Goal: Transaction & Acquisition: Book appointment/travel/reservation

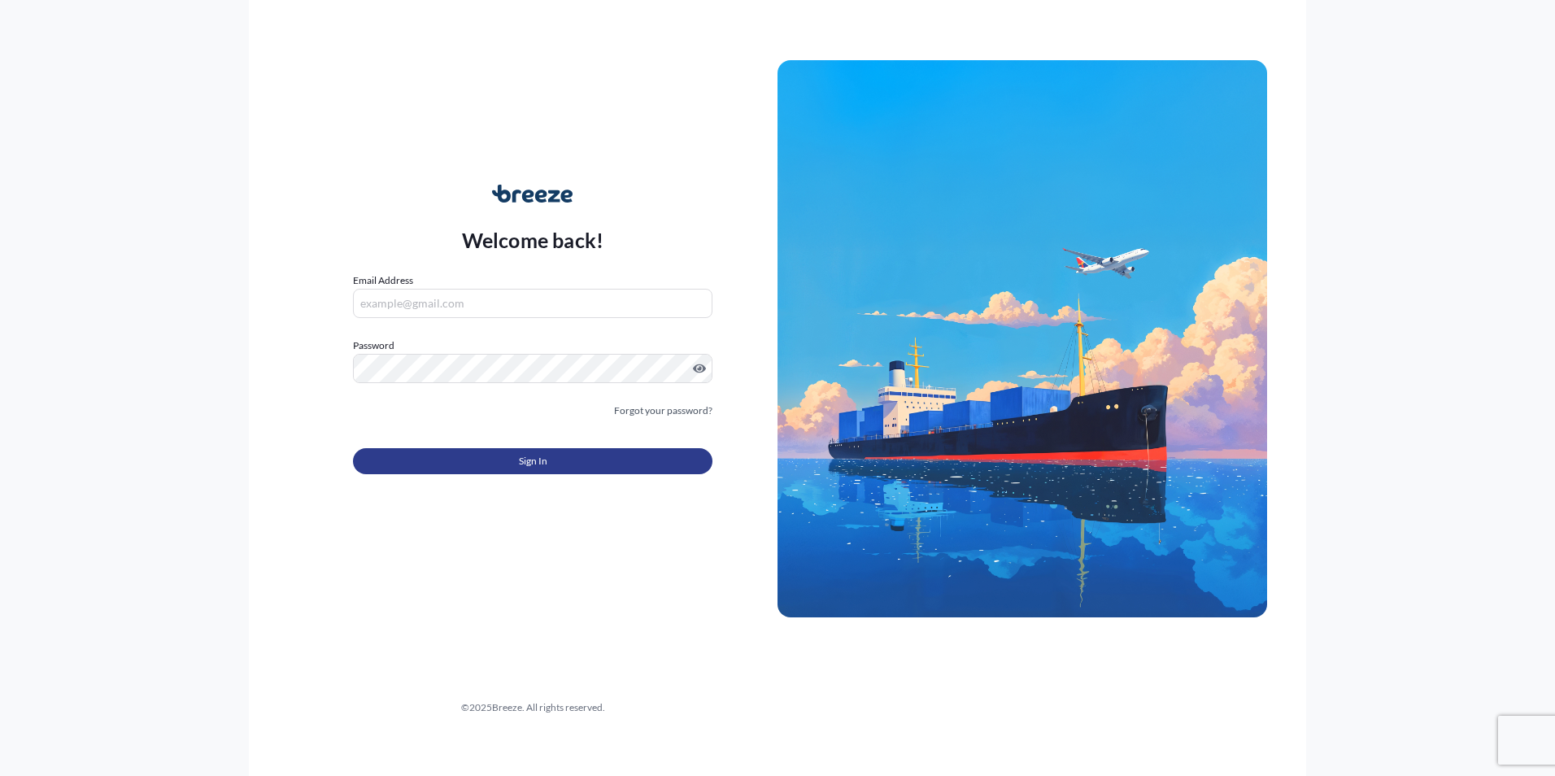
type input "[PERSON_NAME][EMAIL_ADDRESS][PERSON_NAME][DOMAIN_NAME]"
click at [540, 259] on span "Sign In" at bounding box center [533, 461] width 28 height 16
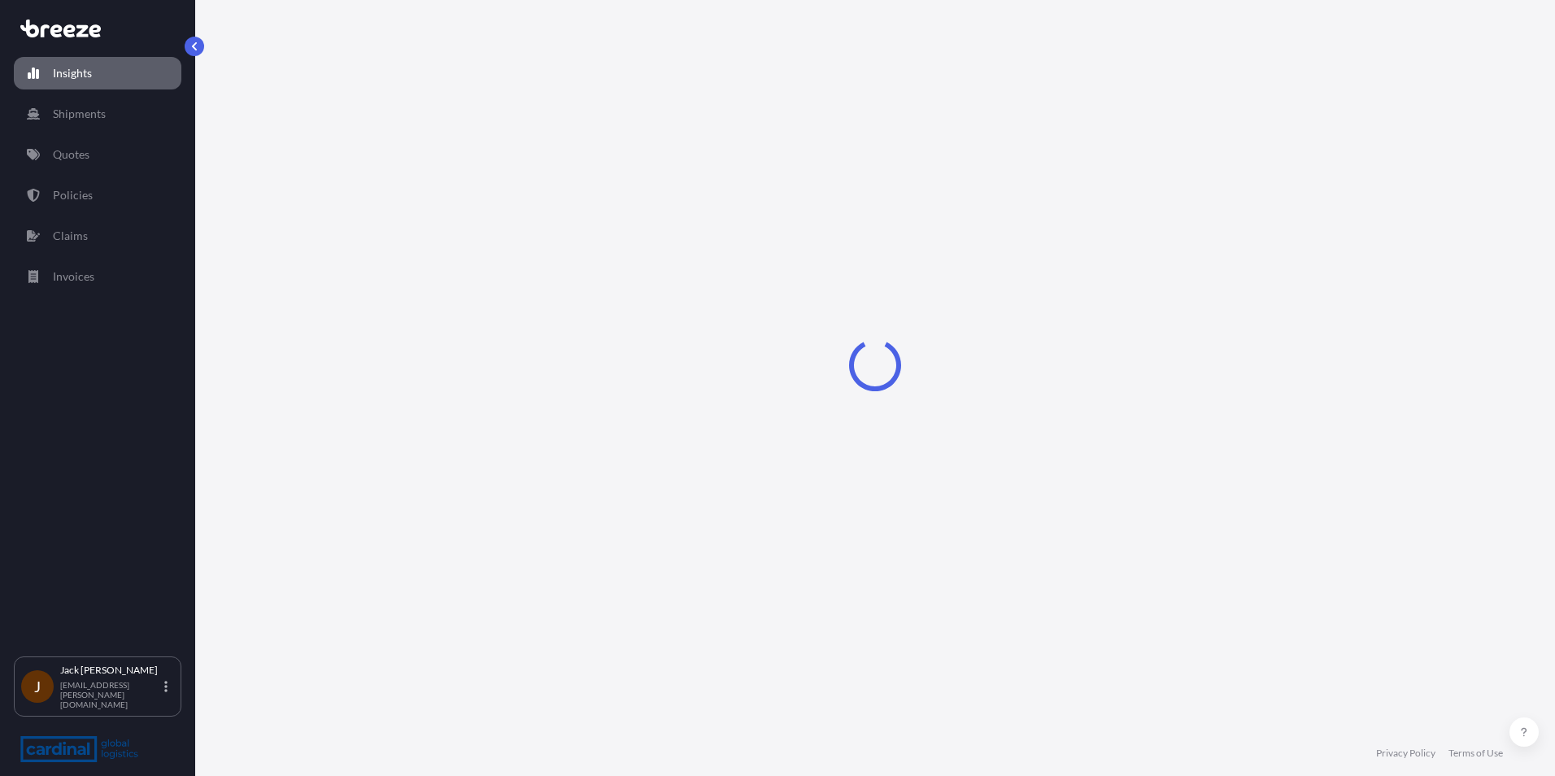
select select "2025"
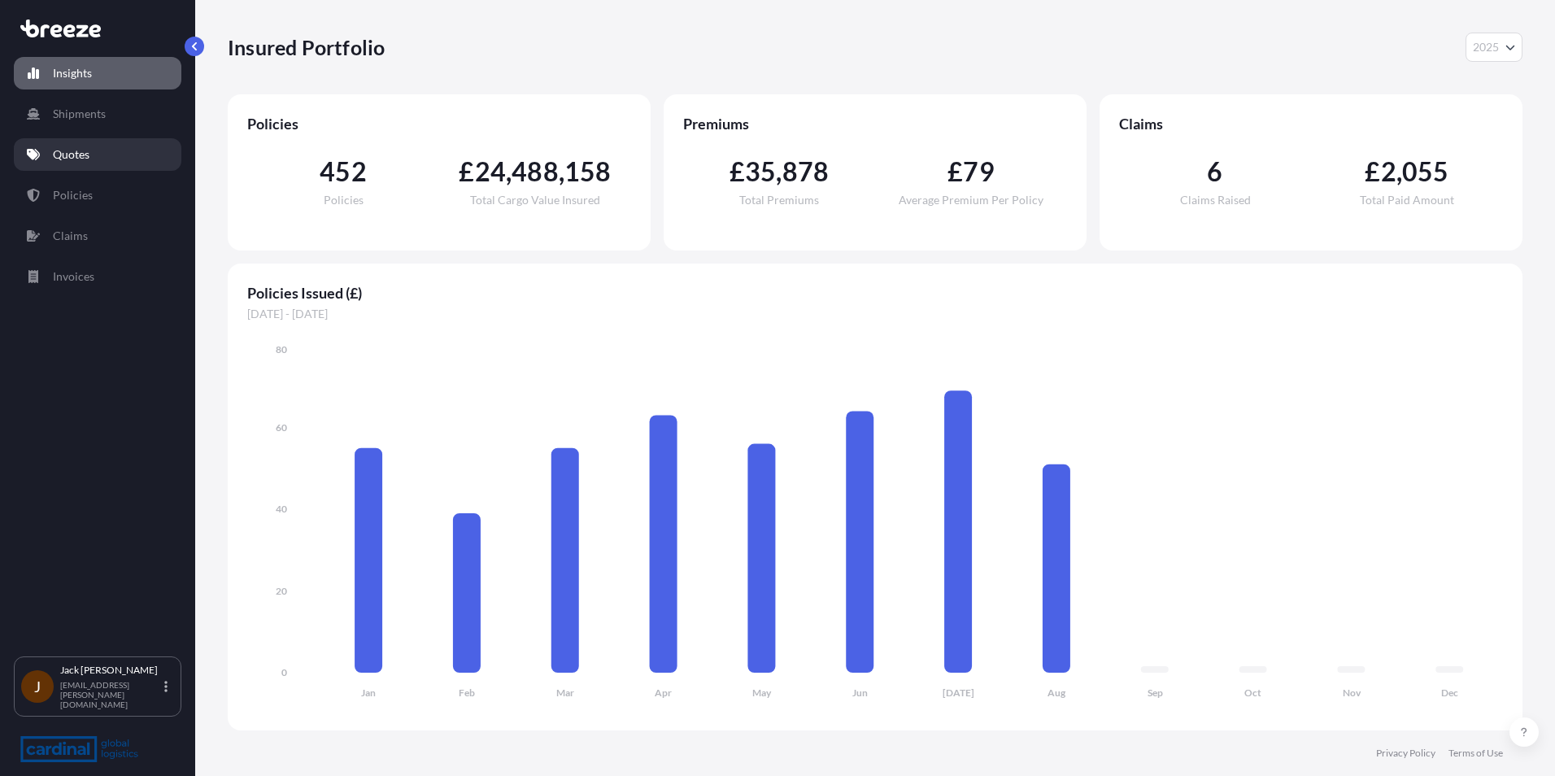
click at [78, 142] on link "Quotes" at bounding box center [98, 154] width 168 height 33
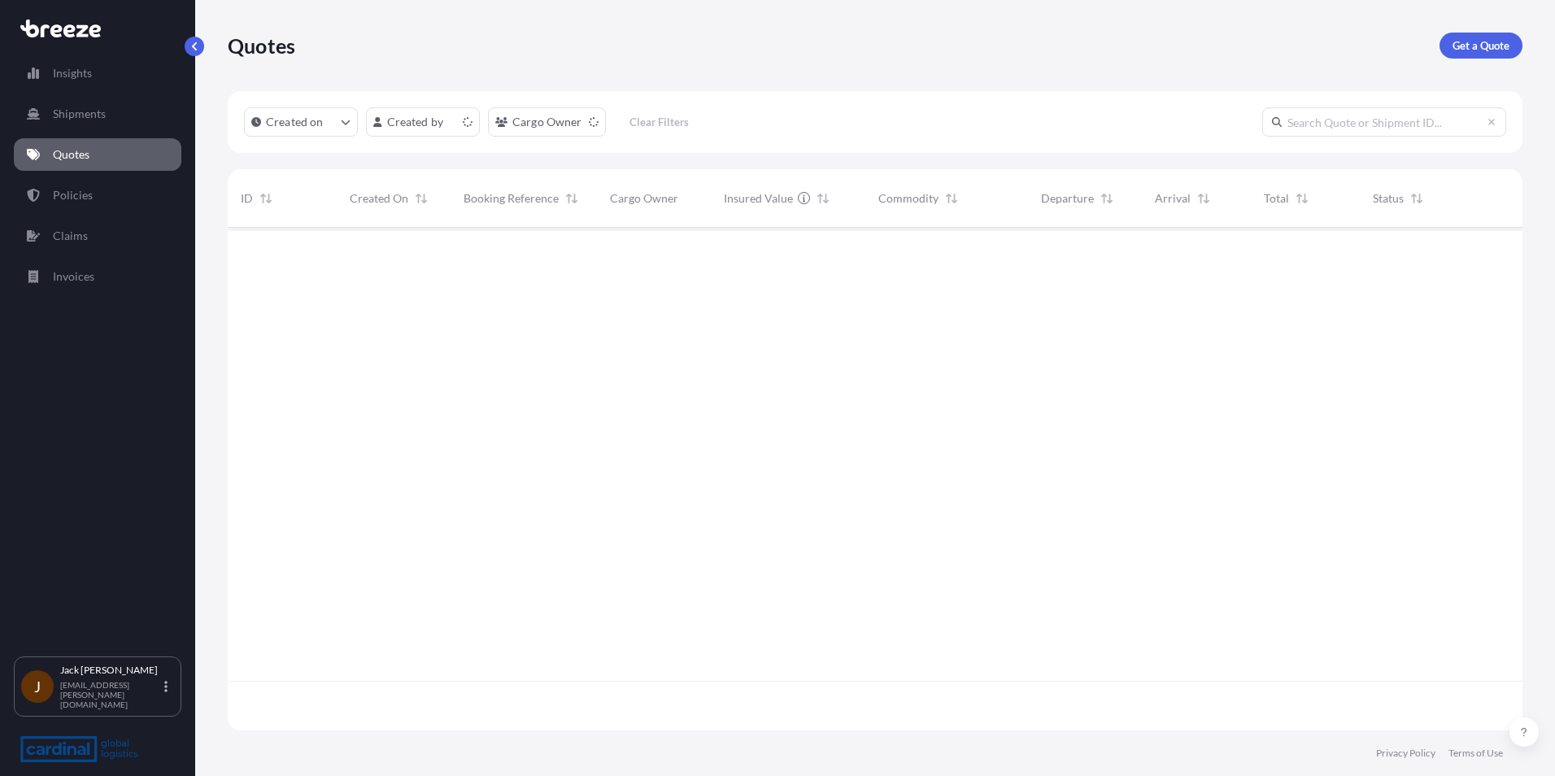
scroll to position [499, 1283]
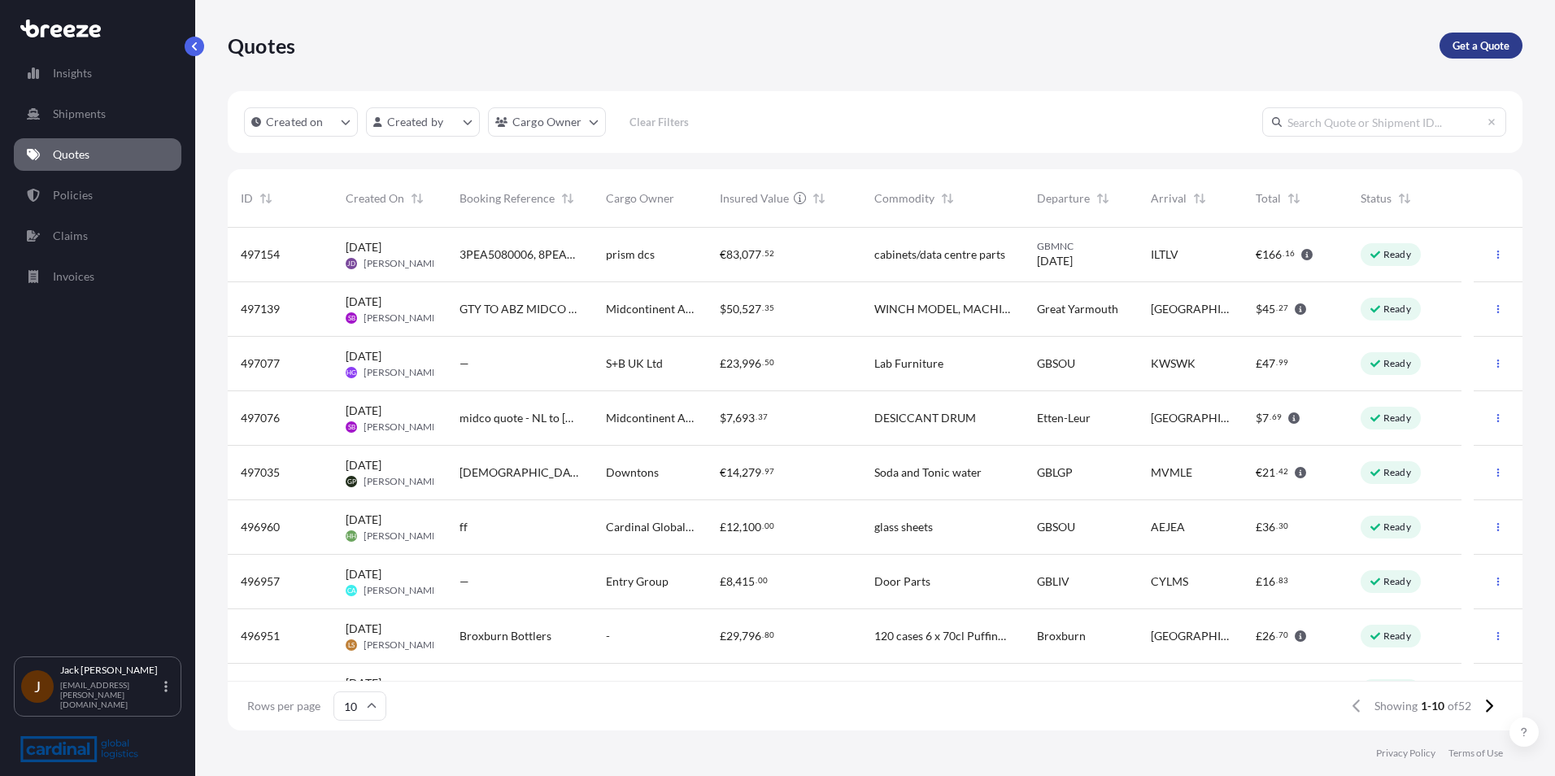
click at [577, 47] on p "Get a Quote" at bounding box center [1481, 45] width 57 height 16
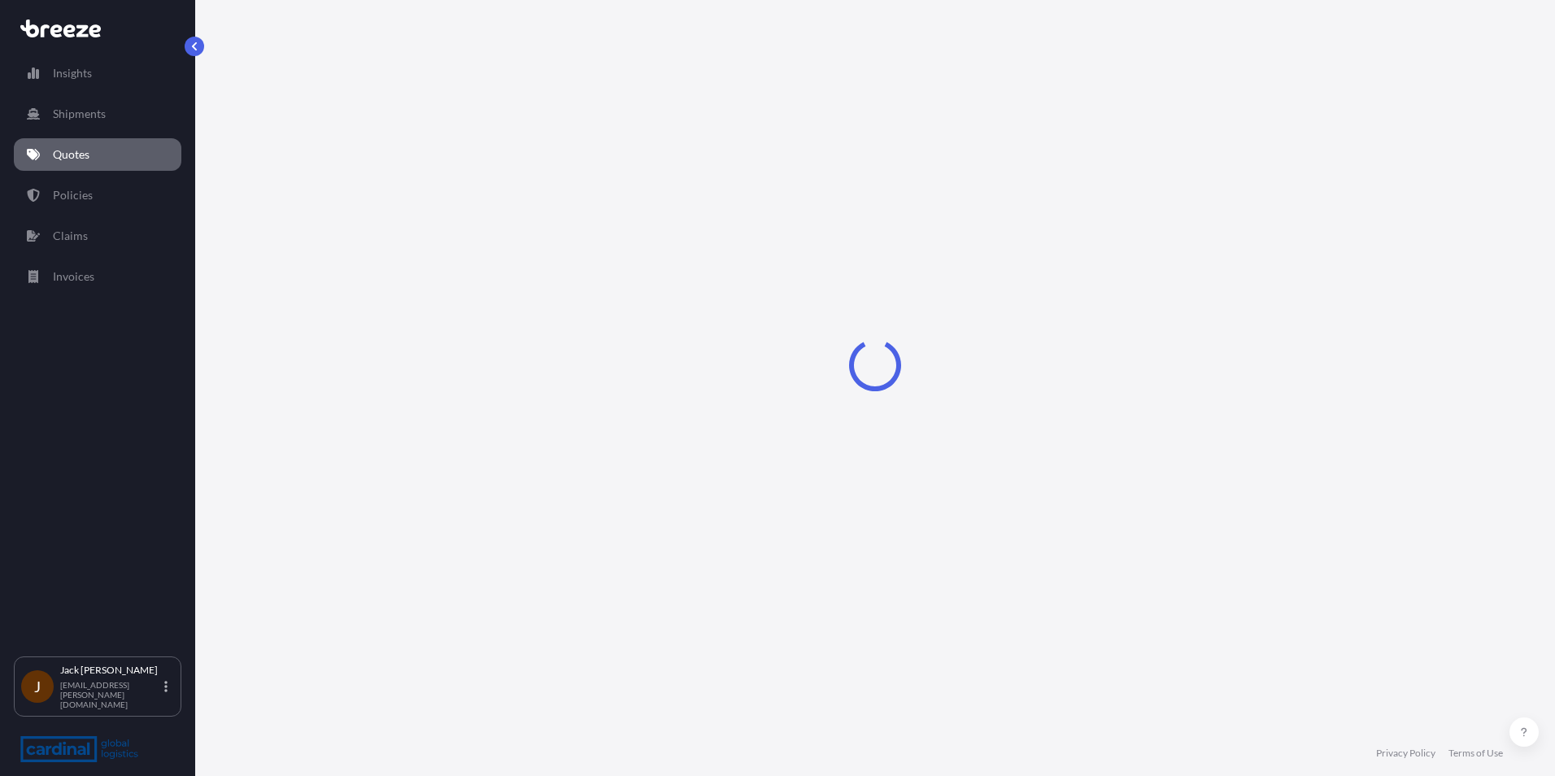
select select "Sea"
select select "1"
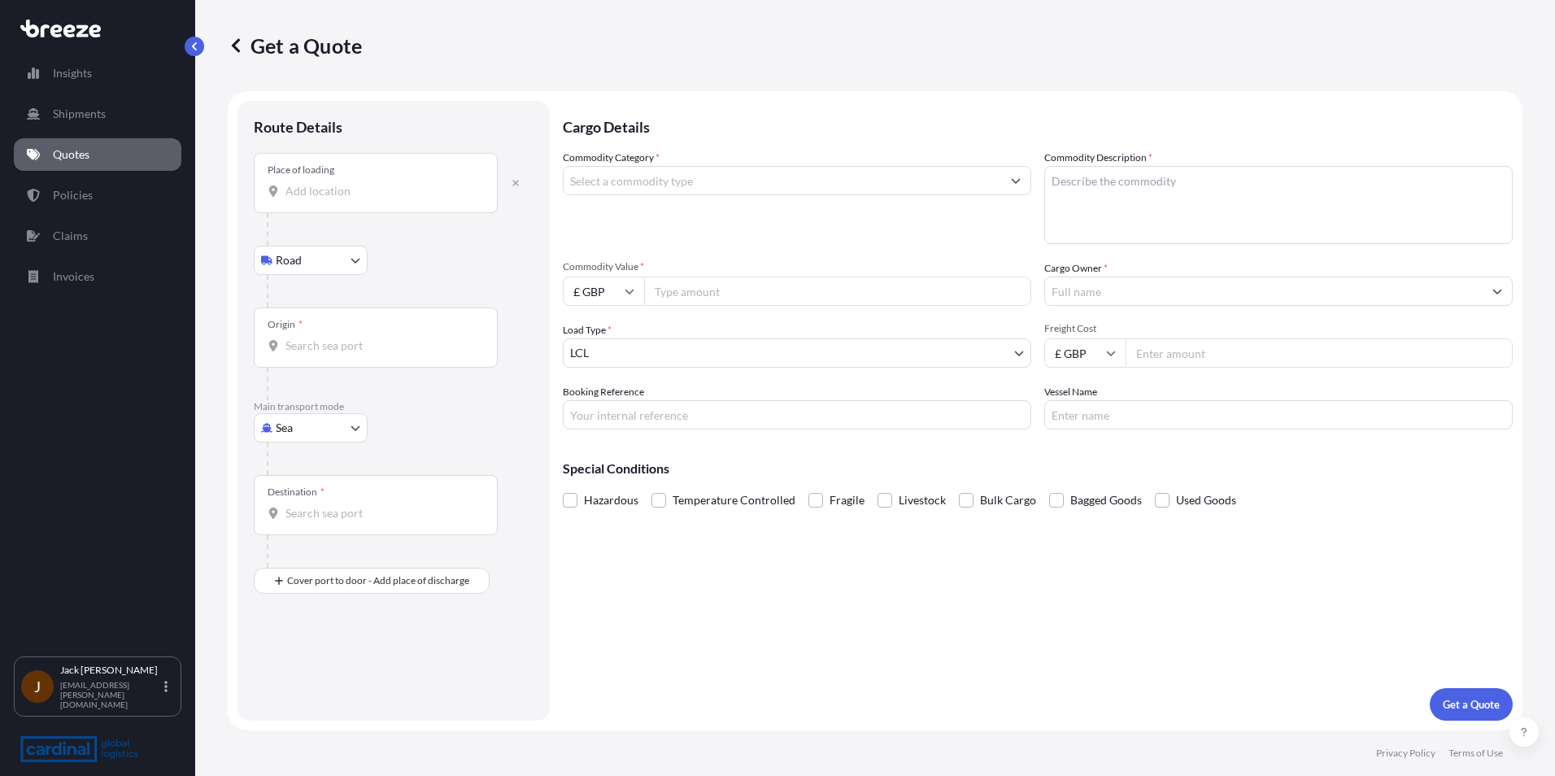
click at [379, 214] on div at bounding box center [400, 229] width 267 height 33
click at [377, 201] on div "Place of loading" at bounding box center [376, 183] width 244 height 60
click at [377, 199] on input "Place of loading" at bounding box center [381, 191] width 192 height 16
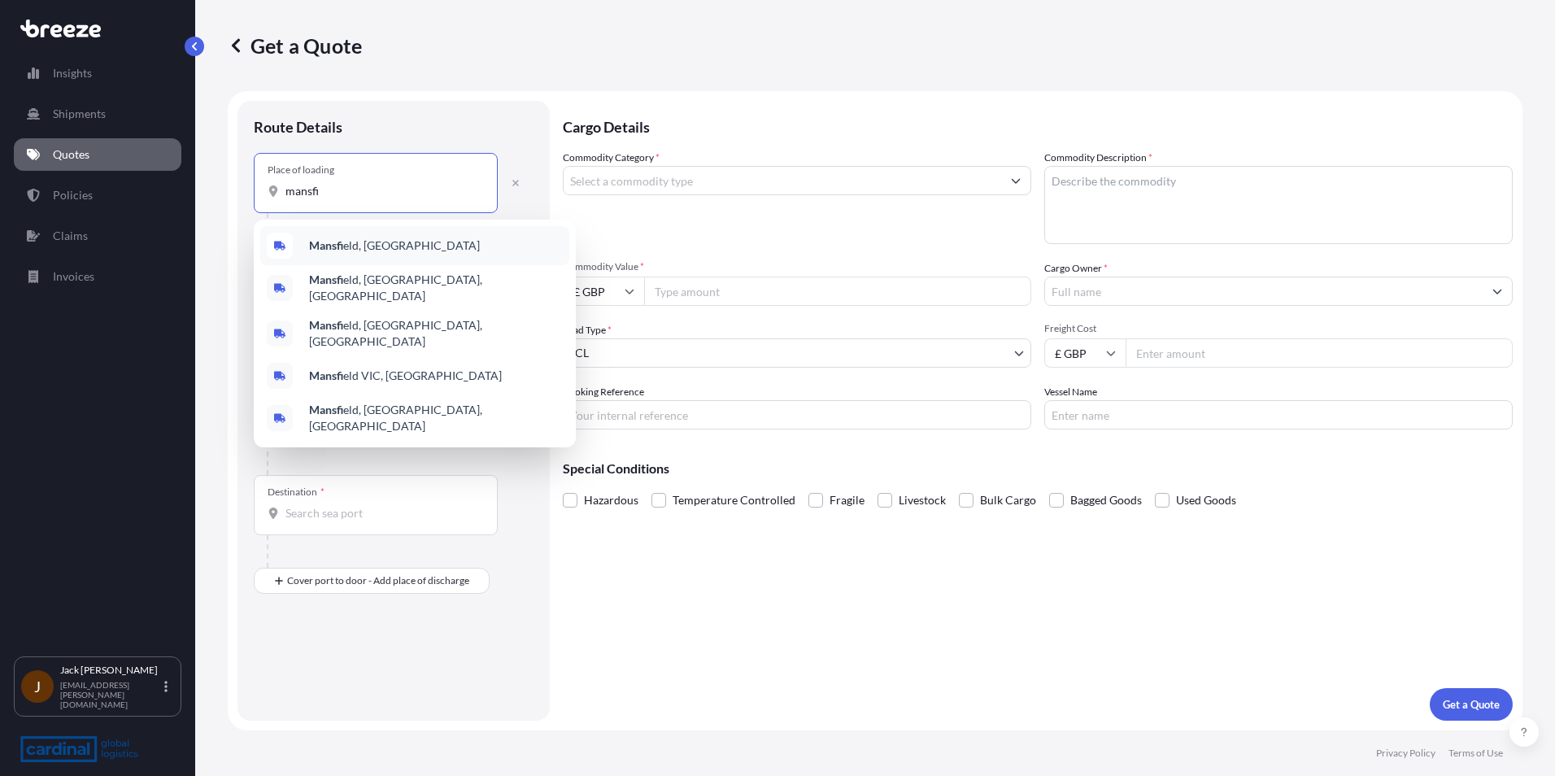
click at [378, 236] on div "Mansfi eld, [GEOGRAPHIC_DATA]" at bounding box center [414, 245] width 309 height 39
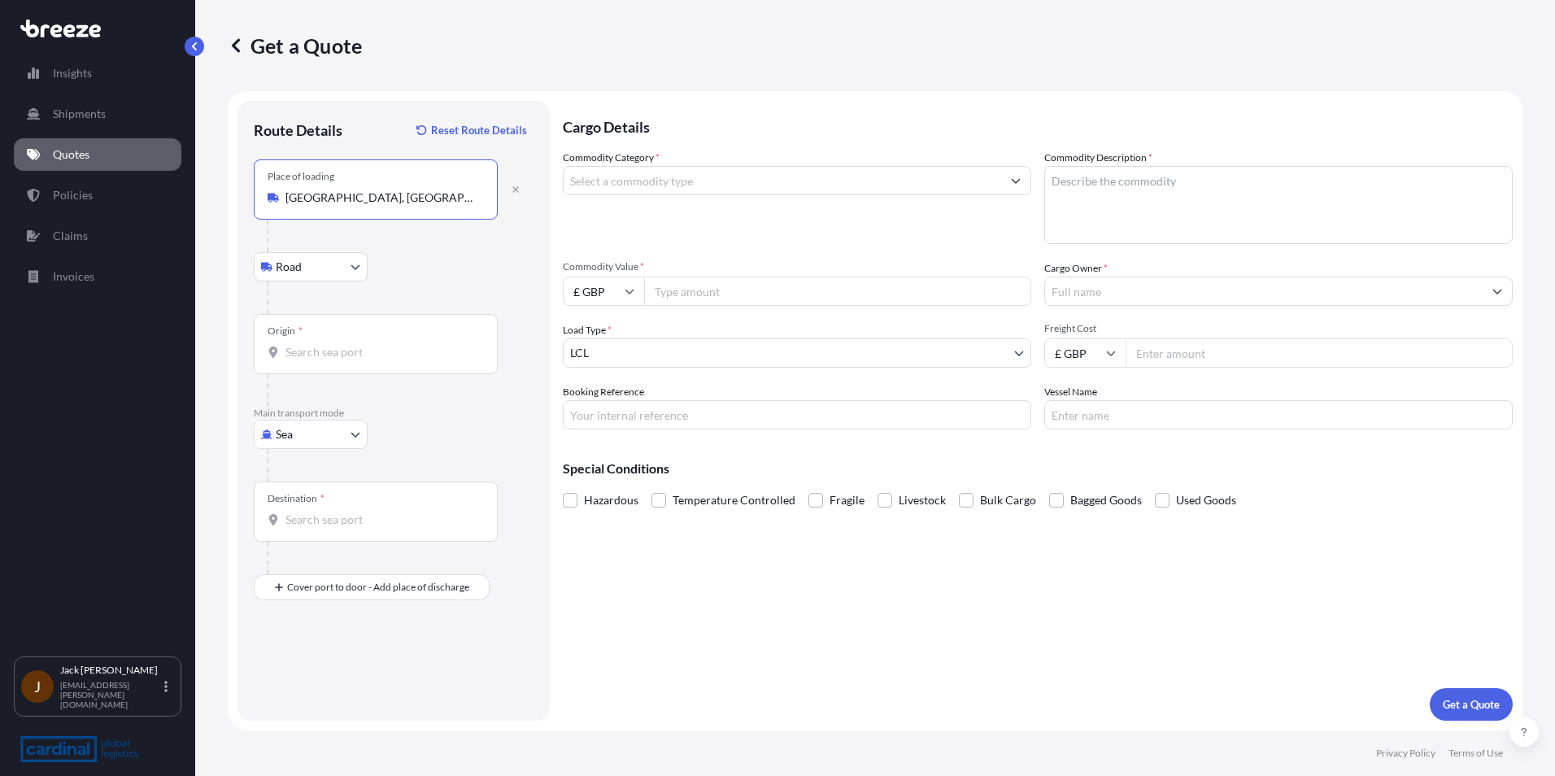
type input "[GEOGRAPHIC_DATA], [GEOGRAPHIC_DATA]"
click at [316, 259] on input "Origin *" at bounding box center [381, 352] width 192 height 16
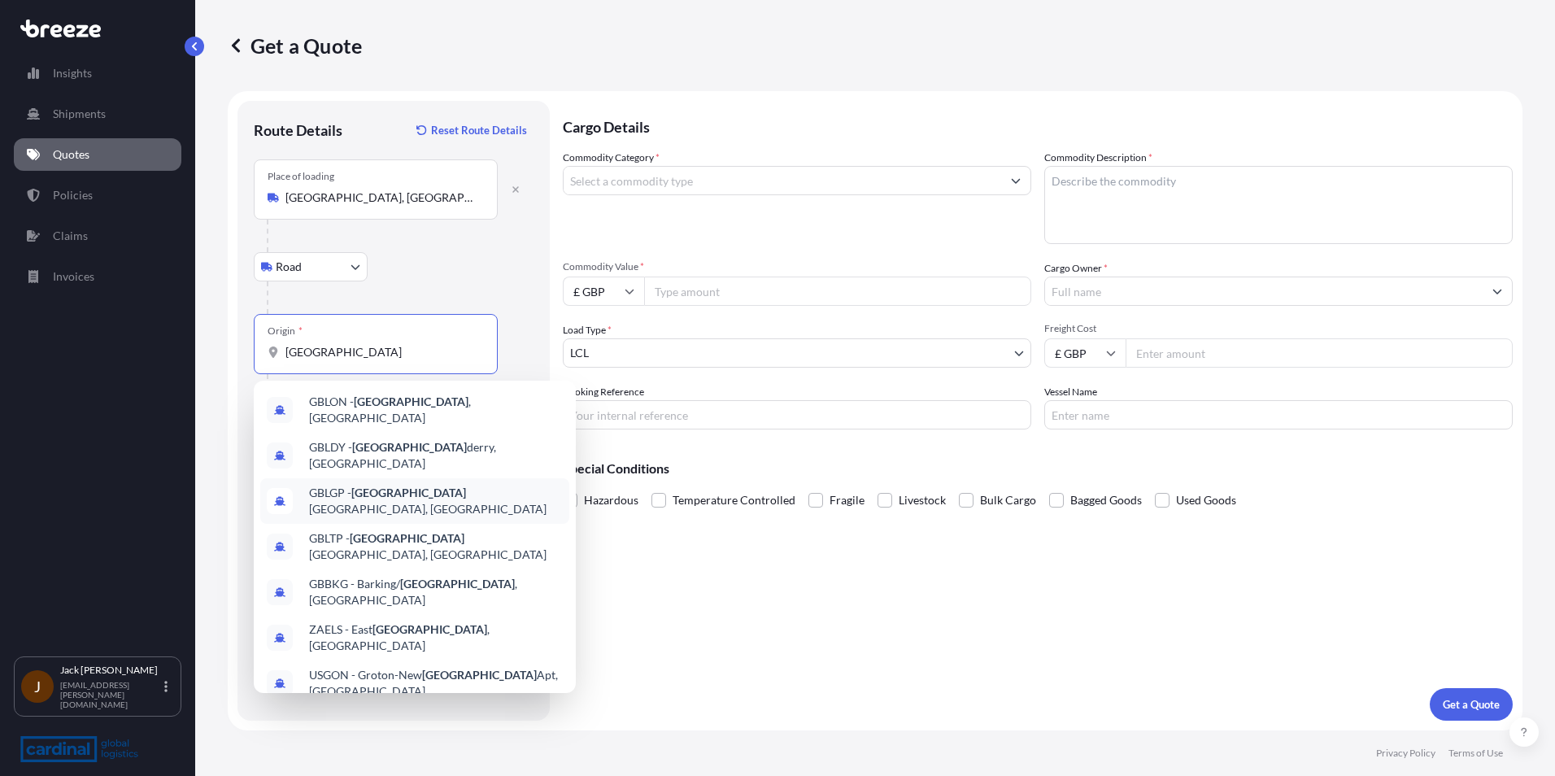
click at [416, 259] on span "GBLGP - [GEOGRAPHIC_DATA], [GEOGRAPHIC_DATA]" at bounding box center [436, 501] width 254 height 33
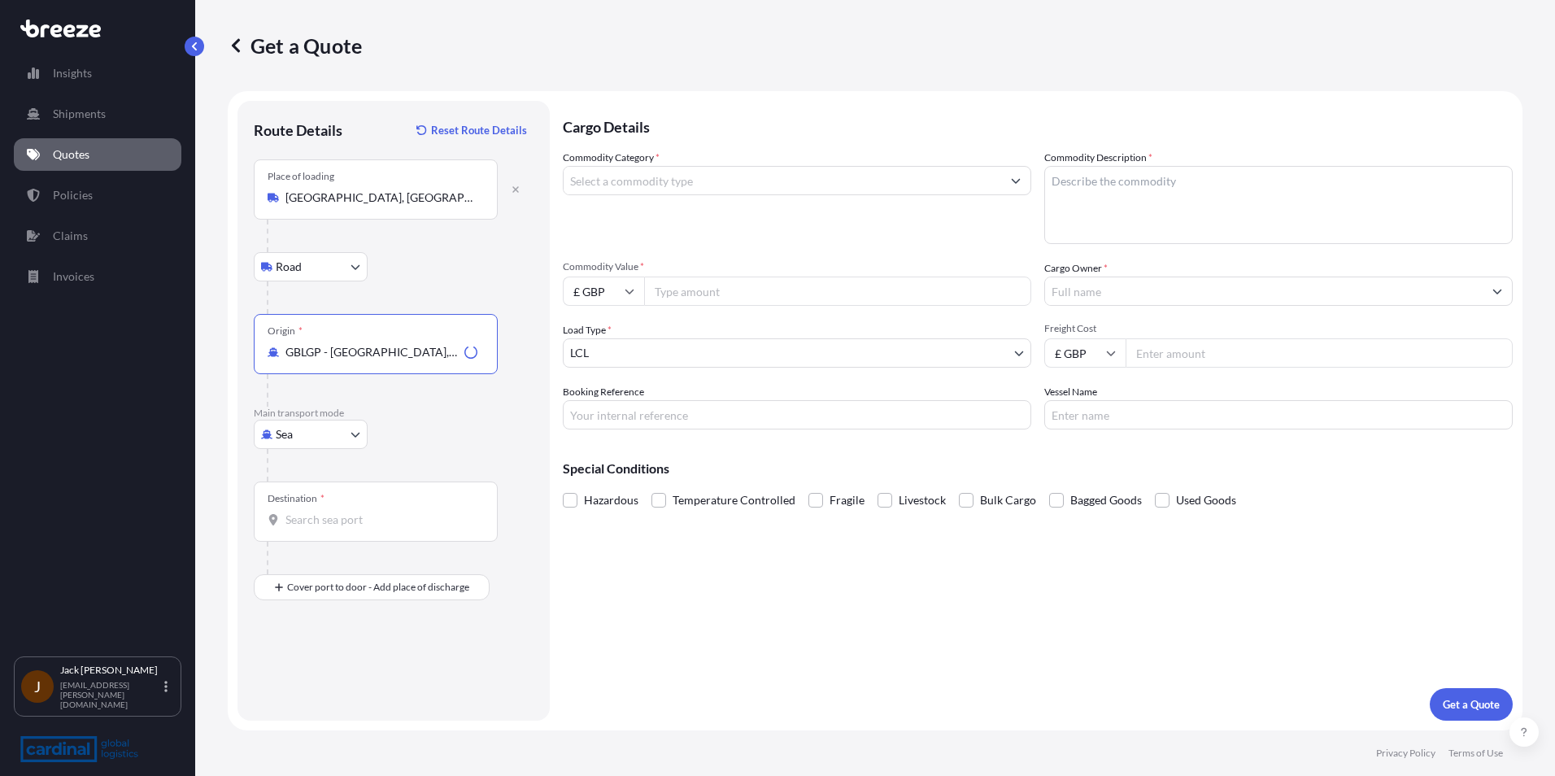
type input "GBLGP - [GEOGRAPHIC_DATA], [GEOGRAPHIC_DATA]"
click at [320, 259] on input "Destination *" at bounding box center [381, 520] width 192 height 16
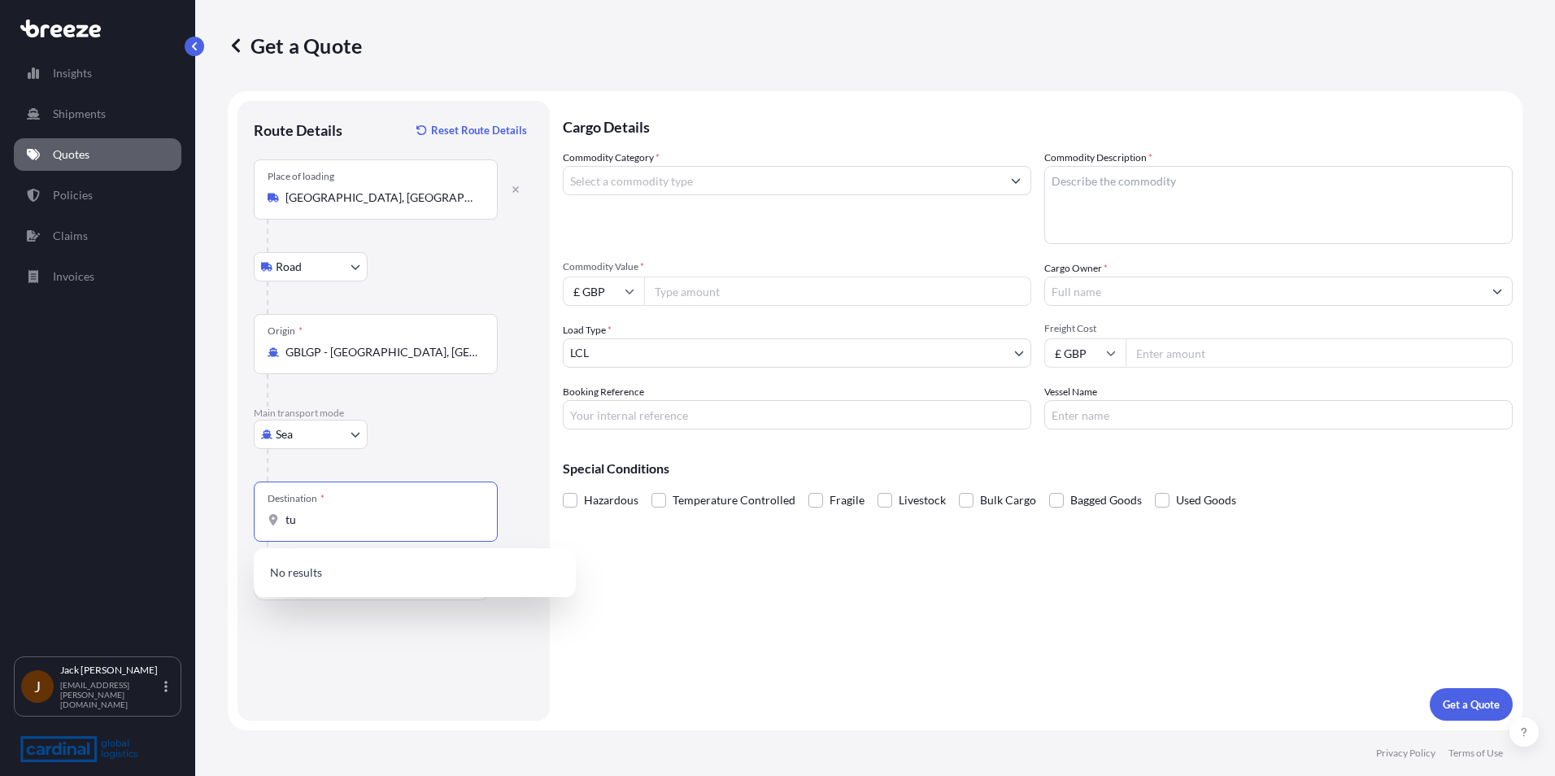
type input "t"
click at [326, 259] on span "INICD - New D elhi, [GEOGRAPHIC_DATA]" at bounding box center [415, 574] width 213 height 16
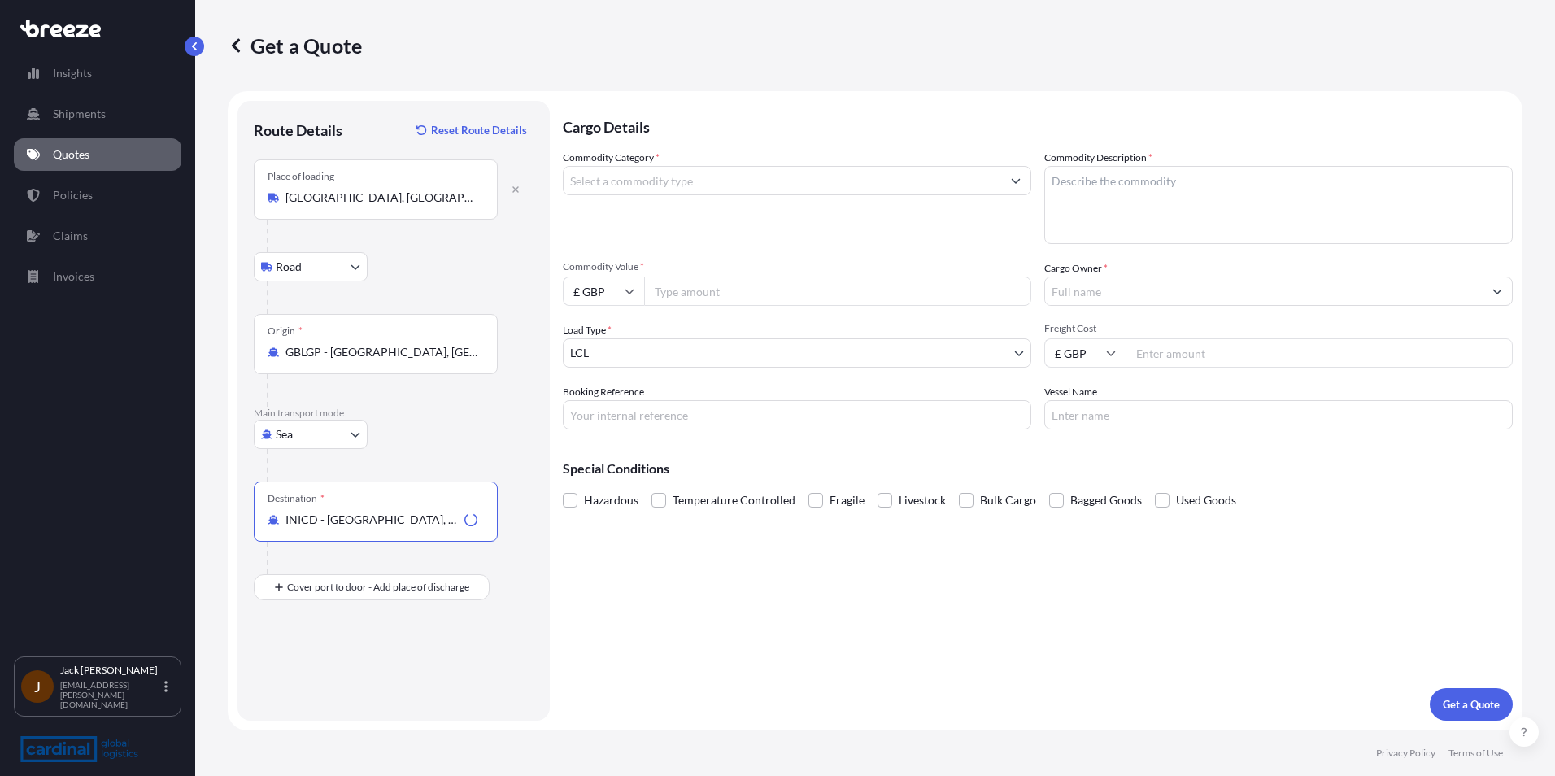
type input "INICD - [GEOGRAPHIC_DATA], [GEOGRAPHIC_DATA]"
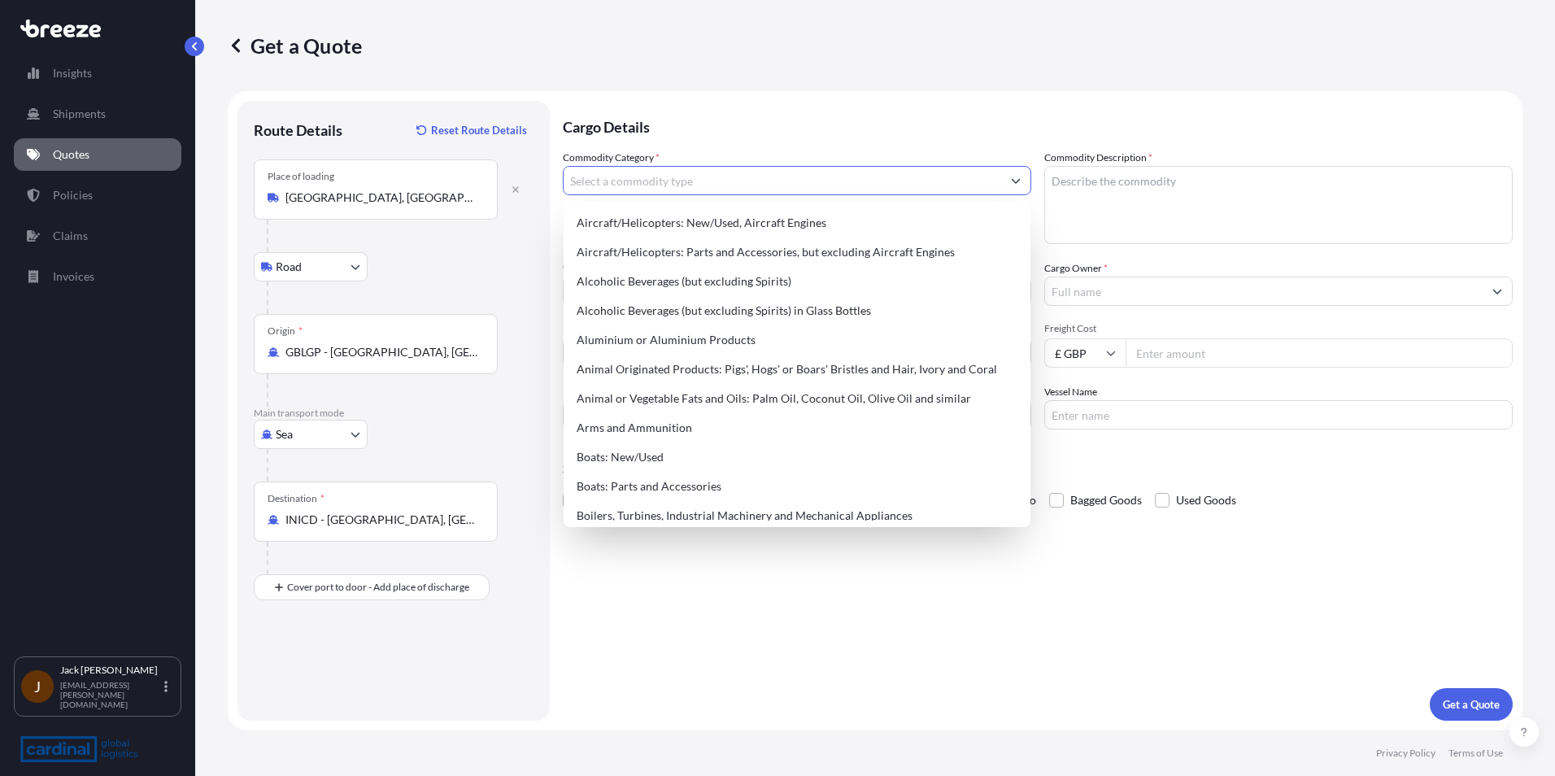
click at [577, 181] on input "Commodity Category *" at bounding box center [783, 180] width 438 height 29
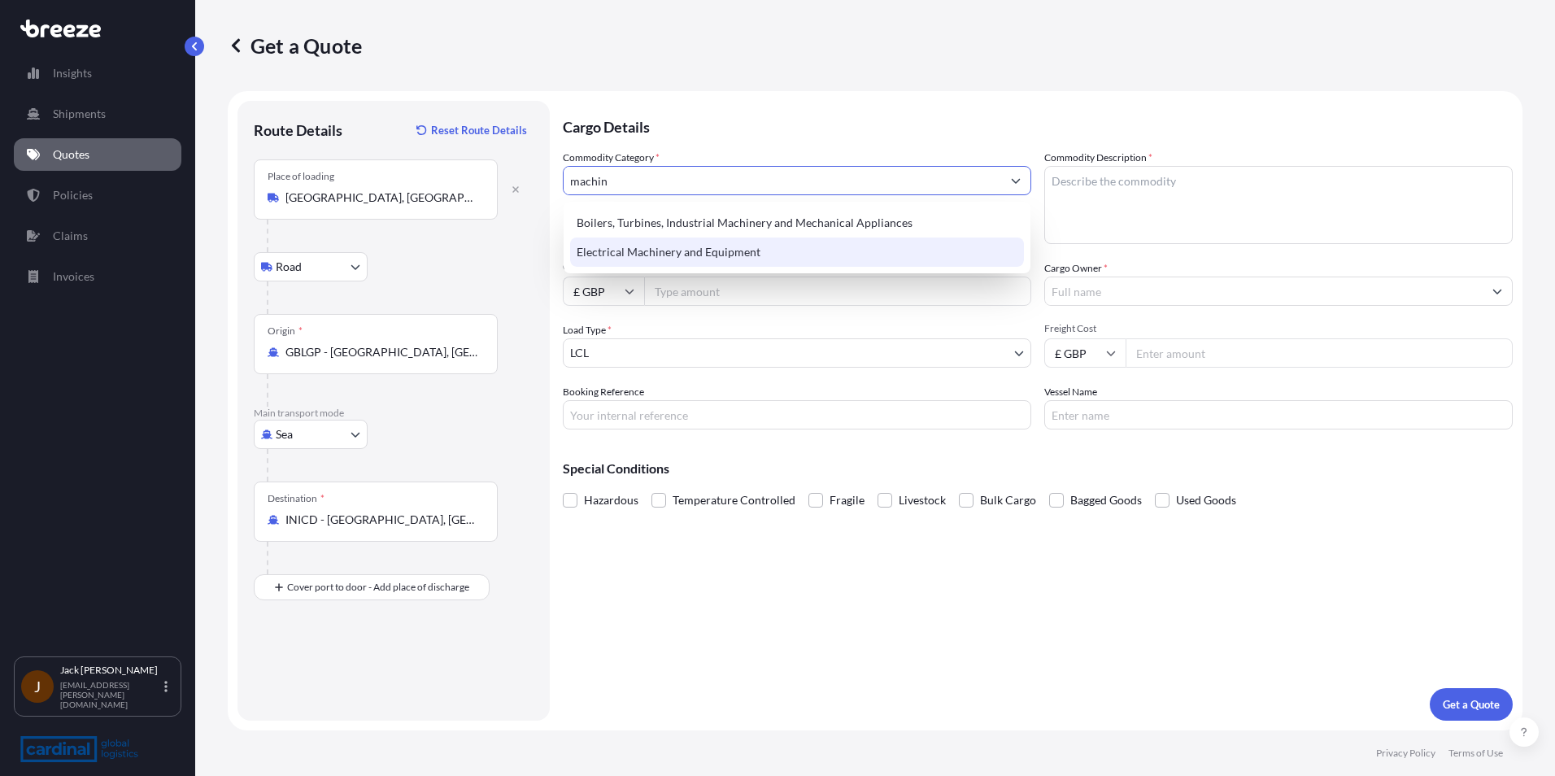
click at [577, 252] on div "Electrical Machinery and Equipment" at bounding box center [797, 251] width 454 height 29
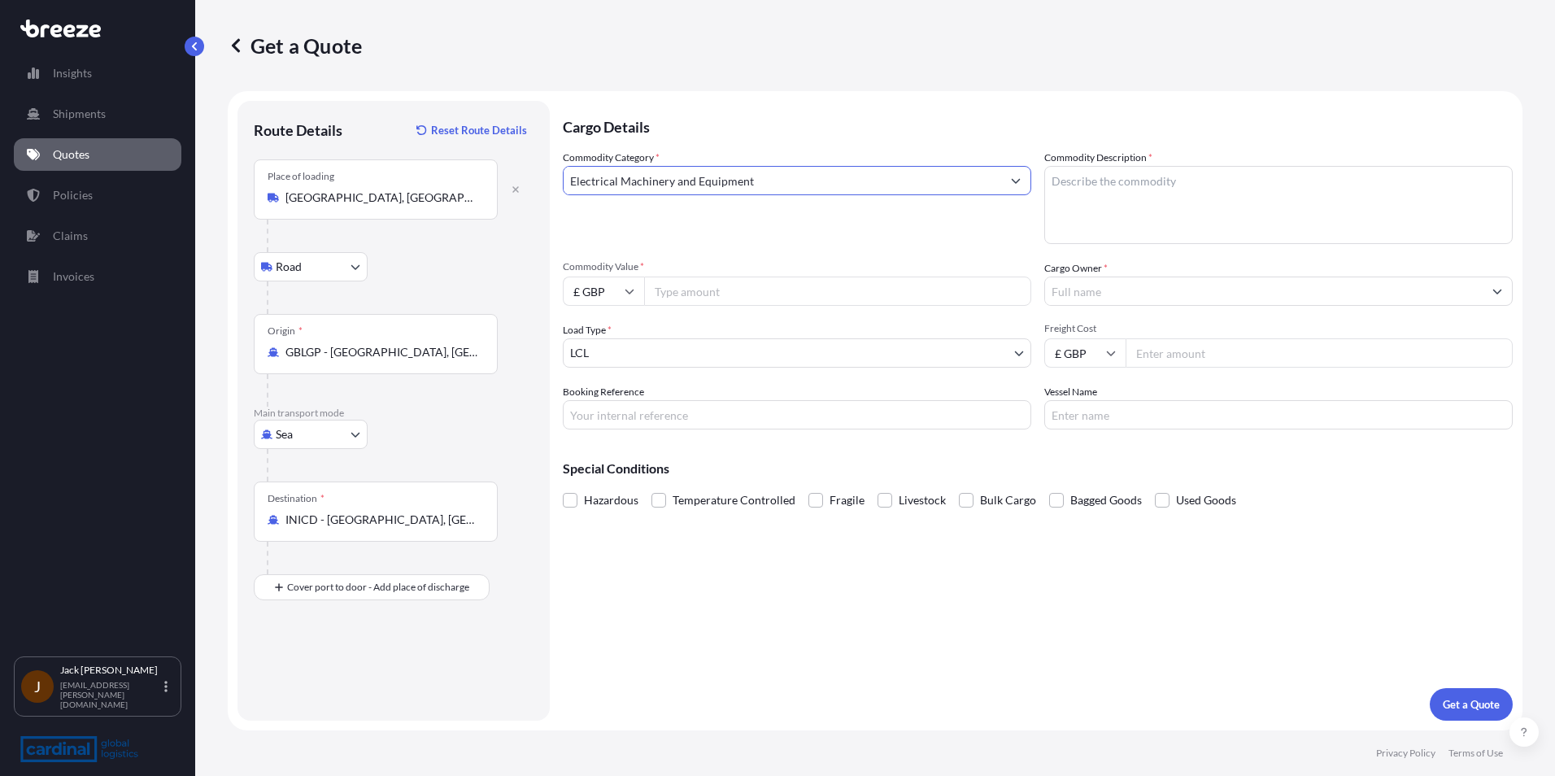
type input "Electrical Machinery and Equipment"
click at [577, 188] on textarea "Commodity Description *" at bounding box center [1278, 205] width 468 height 78
type textarea "MACHINERY PARTS NON HAZ"
click at [577, 259] on input "Commodity Value *" at bounding box center [837, 291] width 387 height 29
type input "28900"
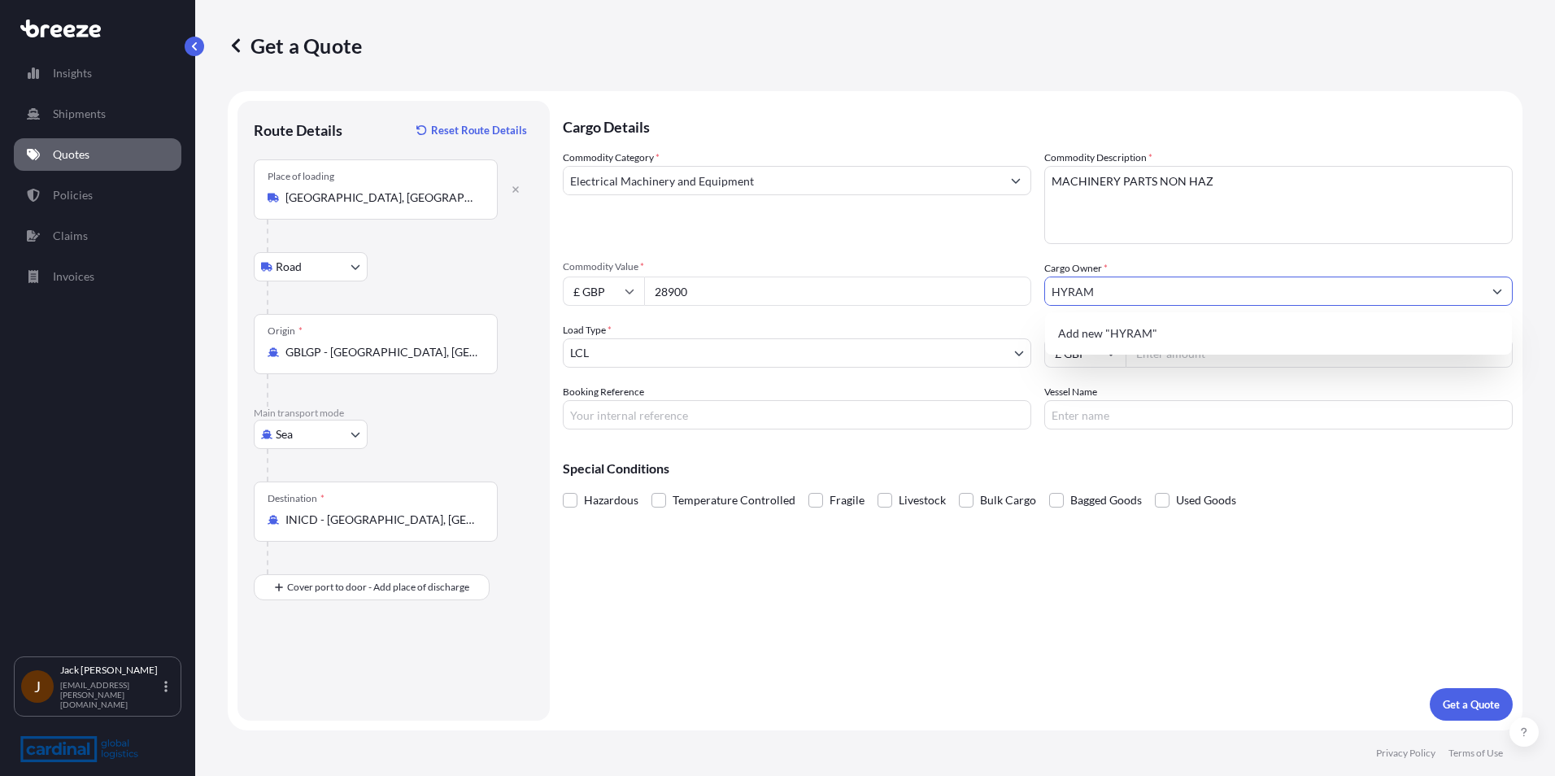
click at [577, 259] on input "HYRAM" at bounding box center [1264, 291] width 438 height 29
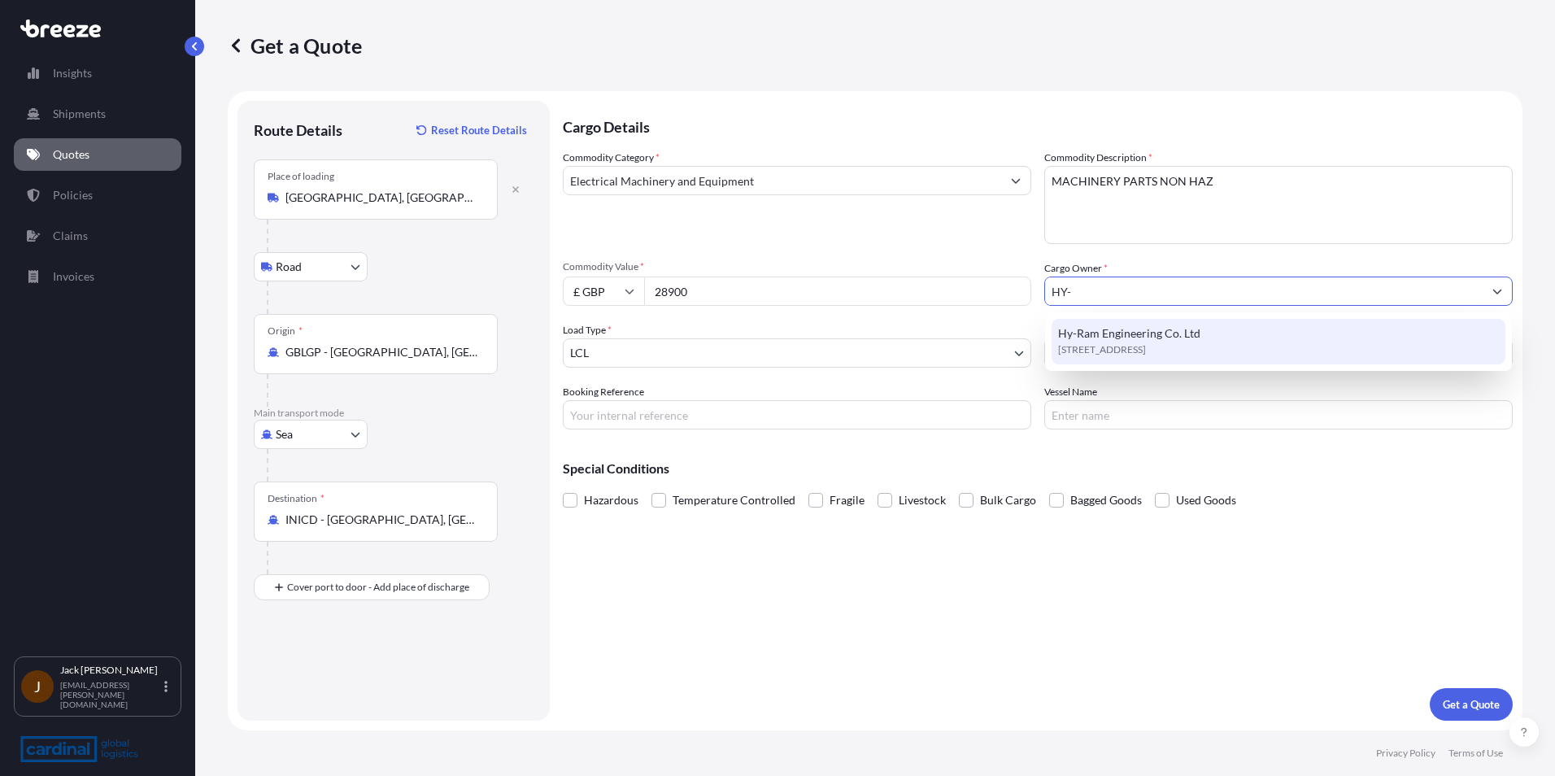
click at [577, 259] on span "[STREET_ADDRESS]" at bounding box center [1102, 350] width 88 height 16
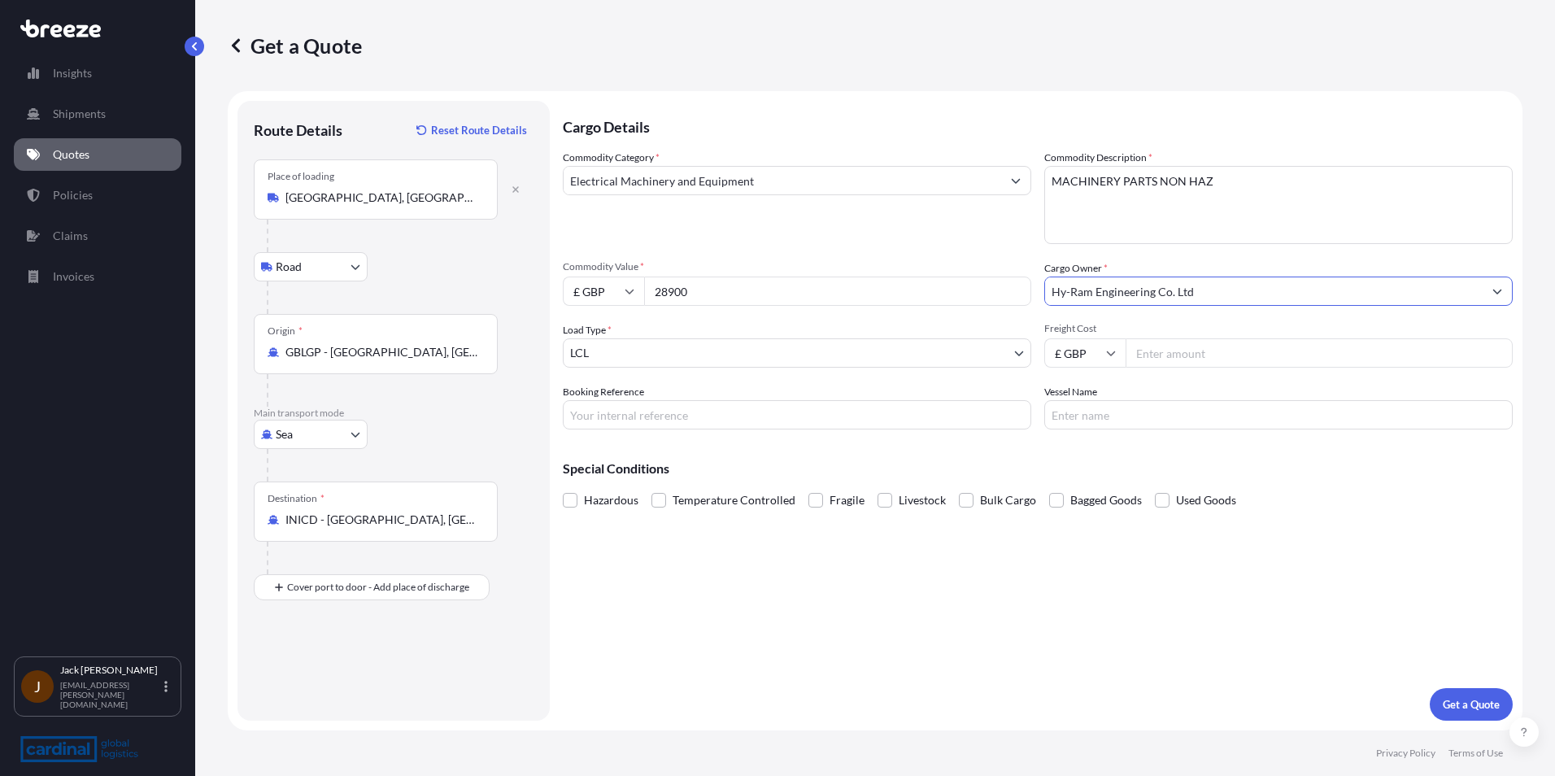
type input "Hy-Ram Engineering Co. Ltd"
click at [577, 259] on input "Freight Cost" at bounding box center [1319, 352] width 387 height 29
type input "1175"
click at [577, 259] on p "Get a Quote" at bounding box center [1471, 704] width 57 height 16
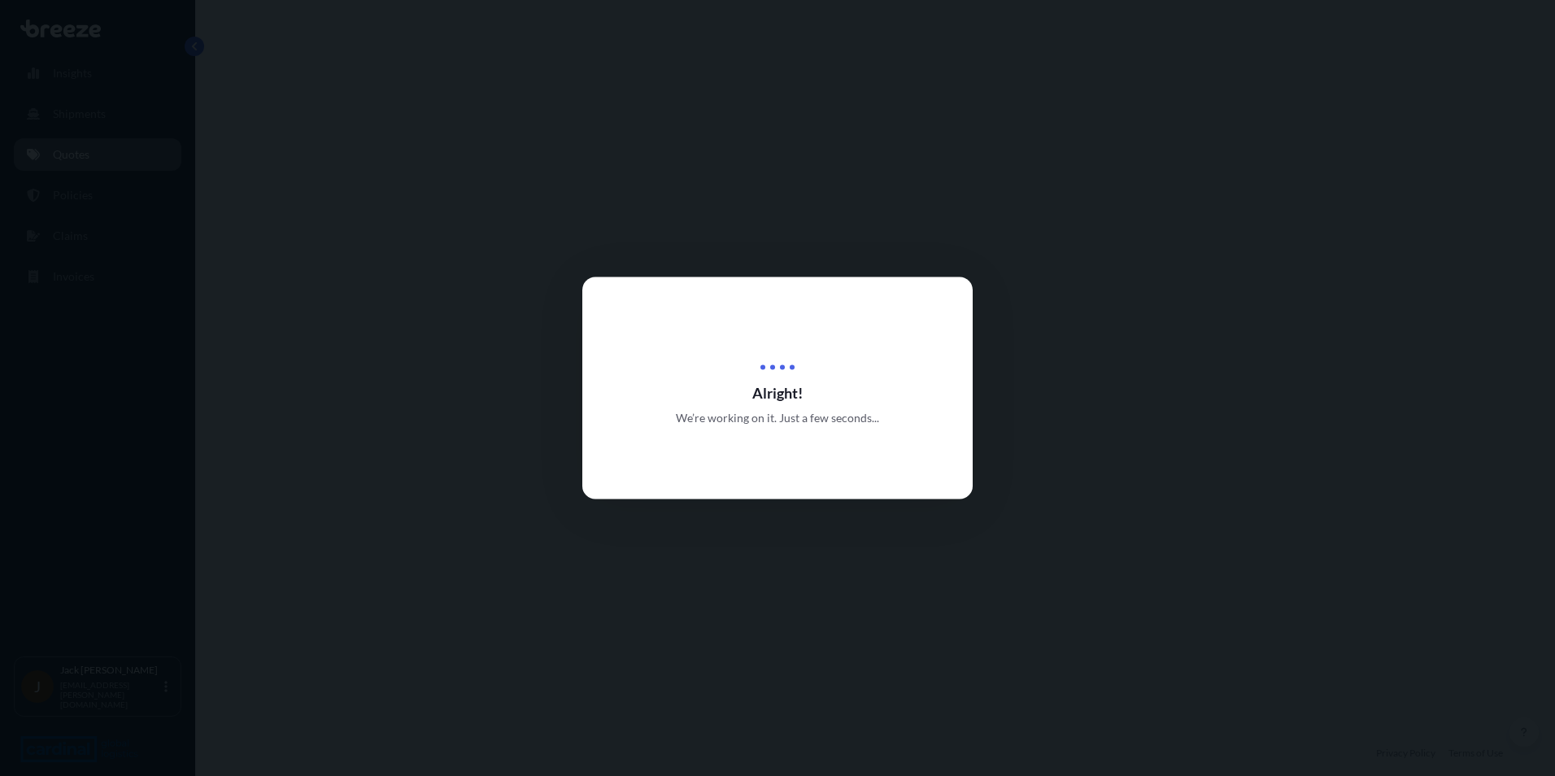
select select "Road"
select select "Sea"
select select "1"
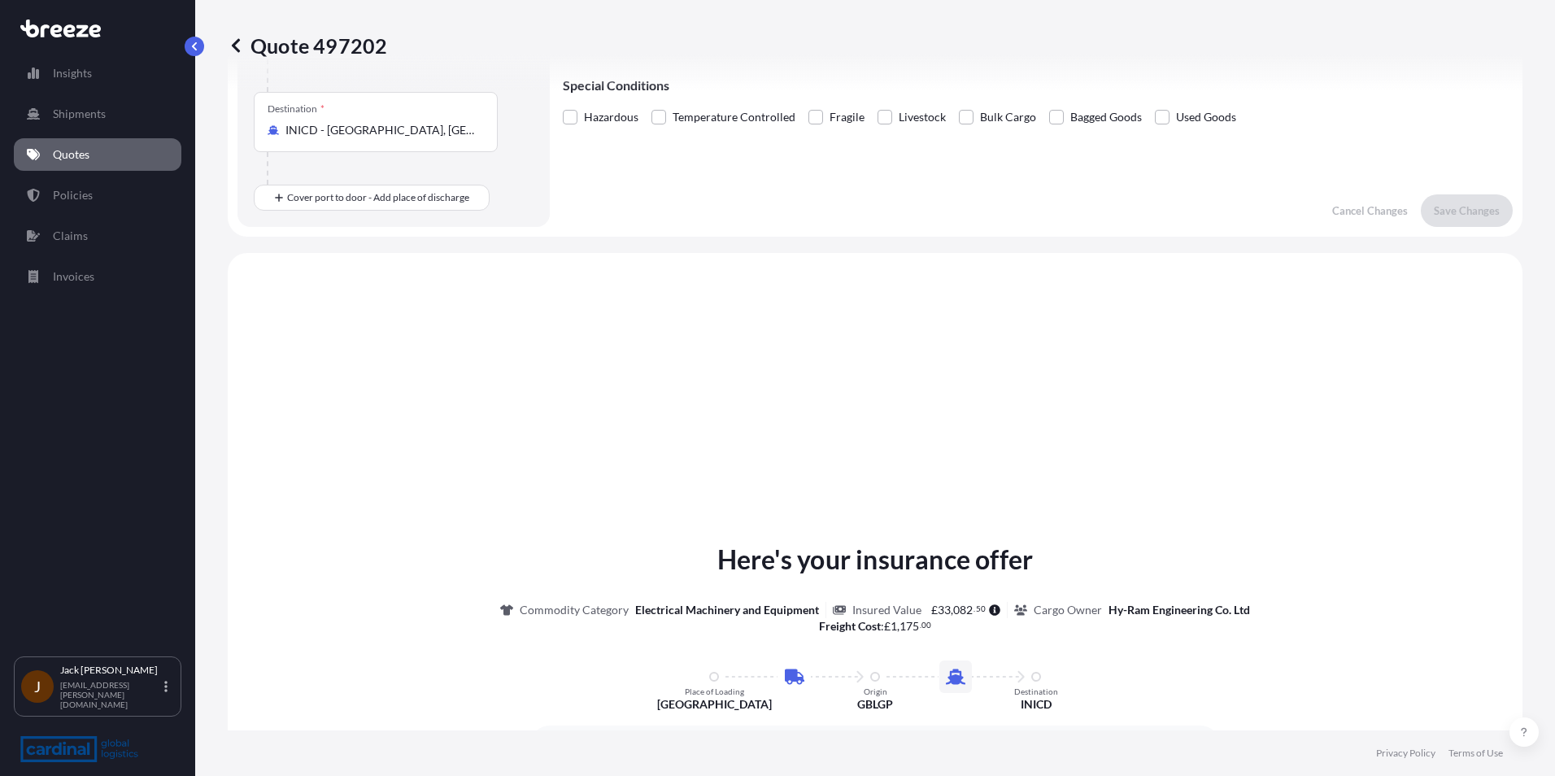
scroll to position [555, 0]
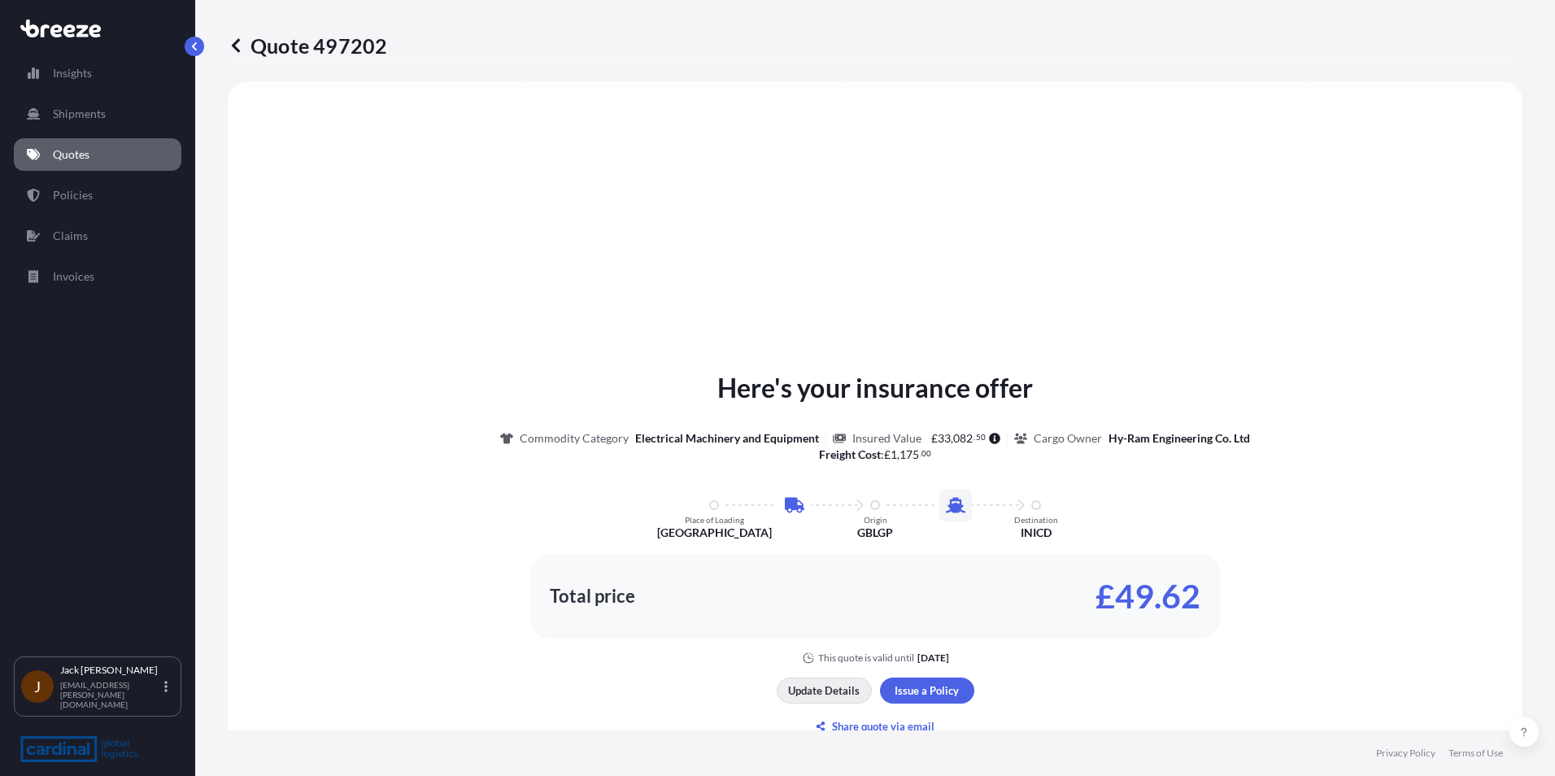
click at [577, 259] on p "Update Details" at bounding box center [824, 690] width 72 height 16
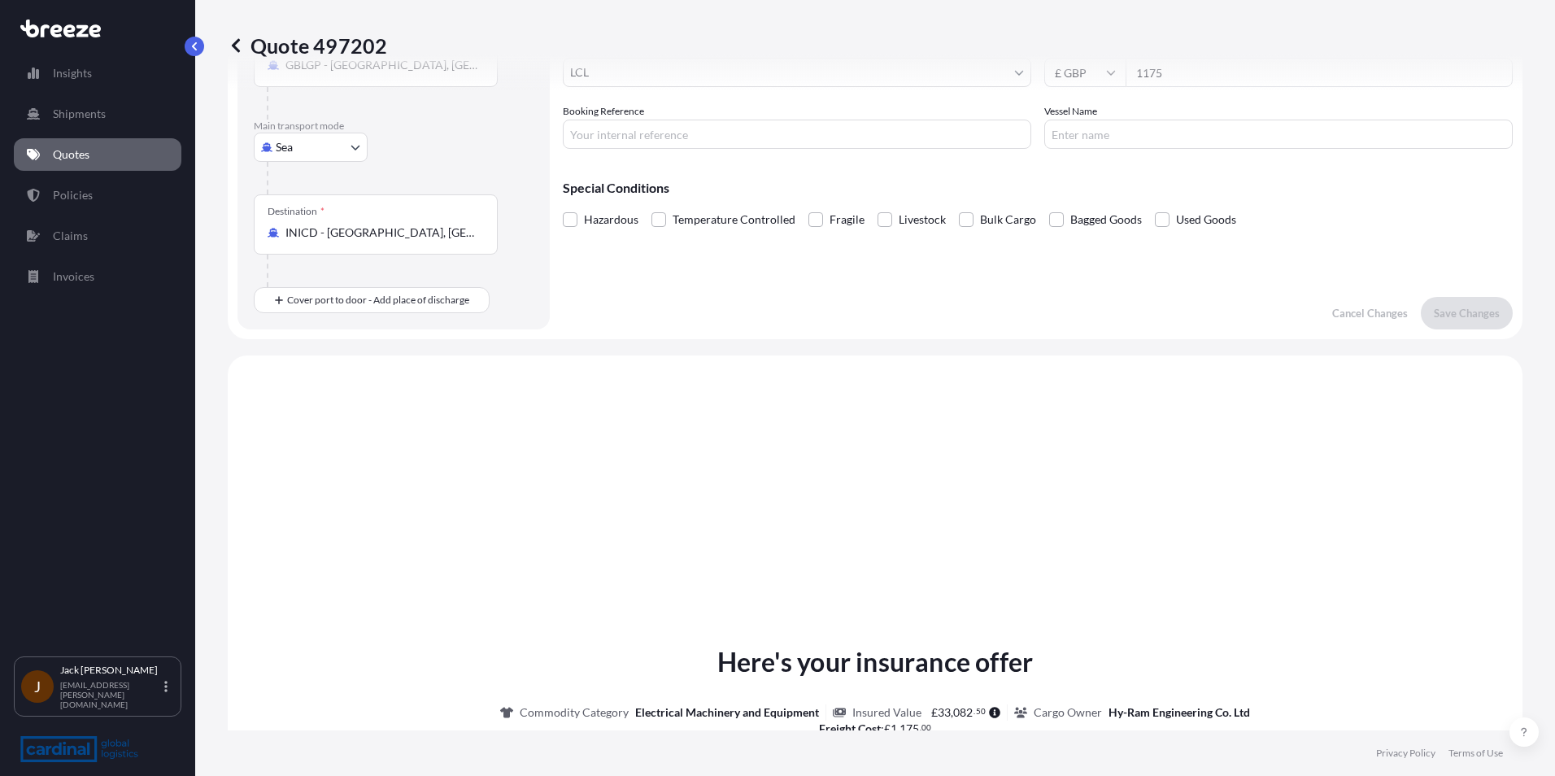
scroll to position [26, 0]
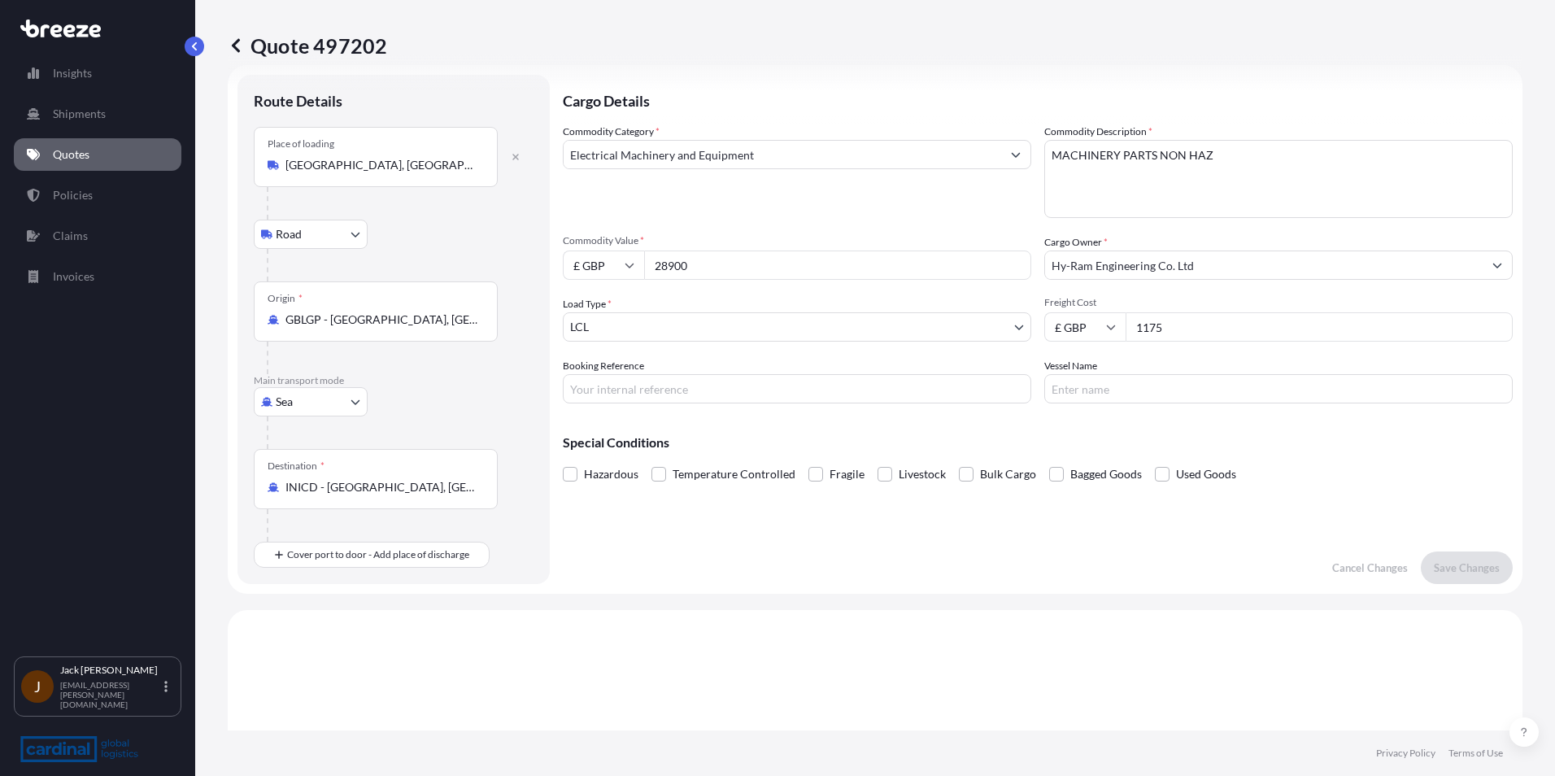
drag, startPoint x: 747, startPoint y: 274, endPoint x: 516, endPoint y: 265, distance: 230.3
click at [516, 259] on form "Route Details Place of loading [GEOGRAPHIC_DATA], [GEOGRAPHIC_DATA] Road Road R…" at bounding box center [875, 329] width 1295 height 529
type input "13200"
click at [577, 259] on p "Save Changes" at bounding box center [1467, 568] width 66 height 16
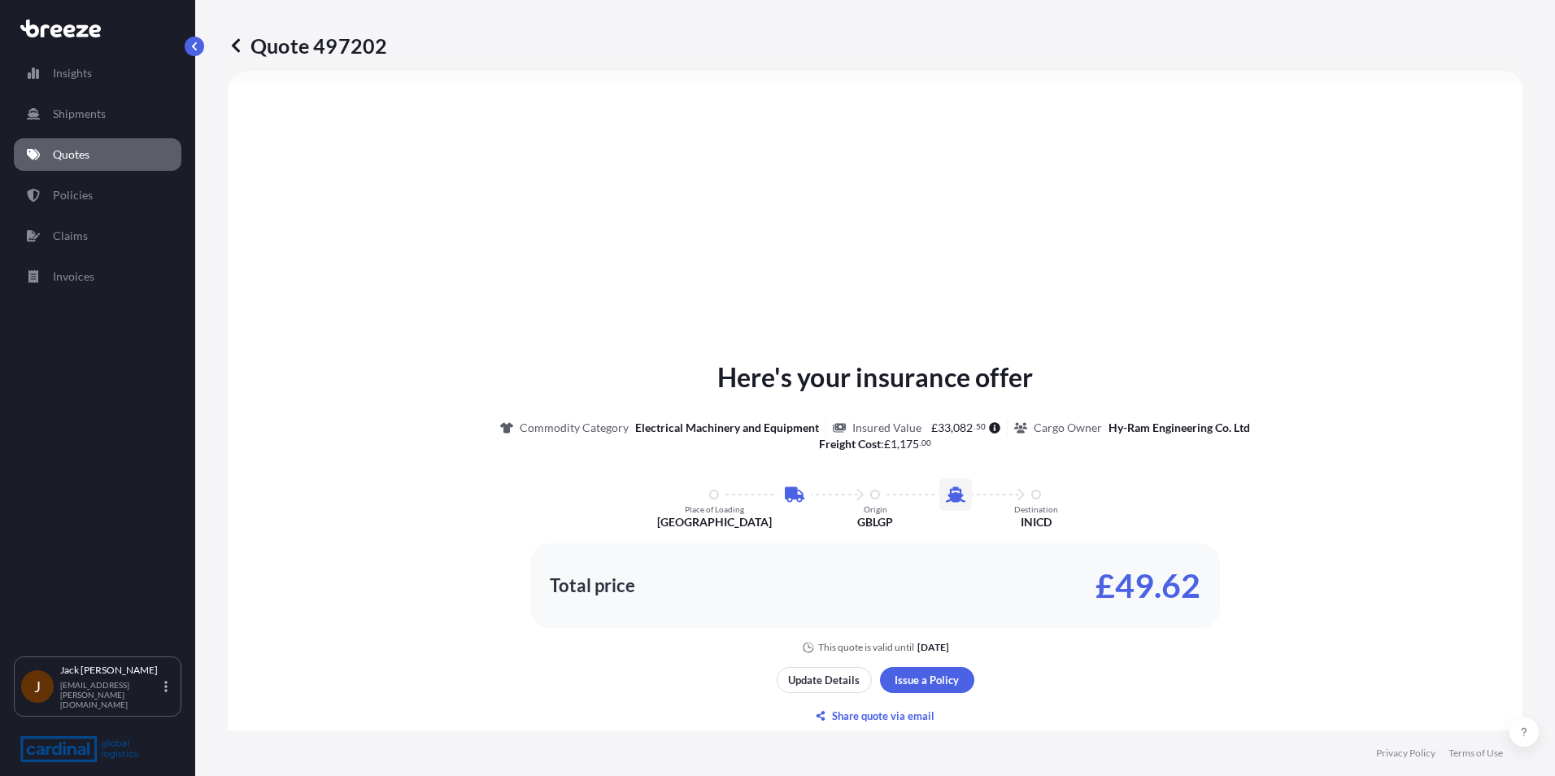
select select "Road"
select select "Sea"
select select "1"
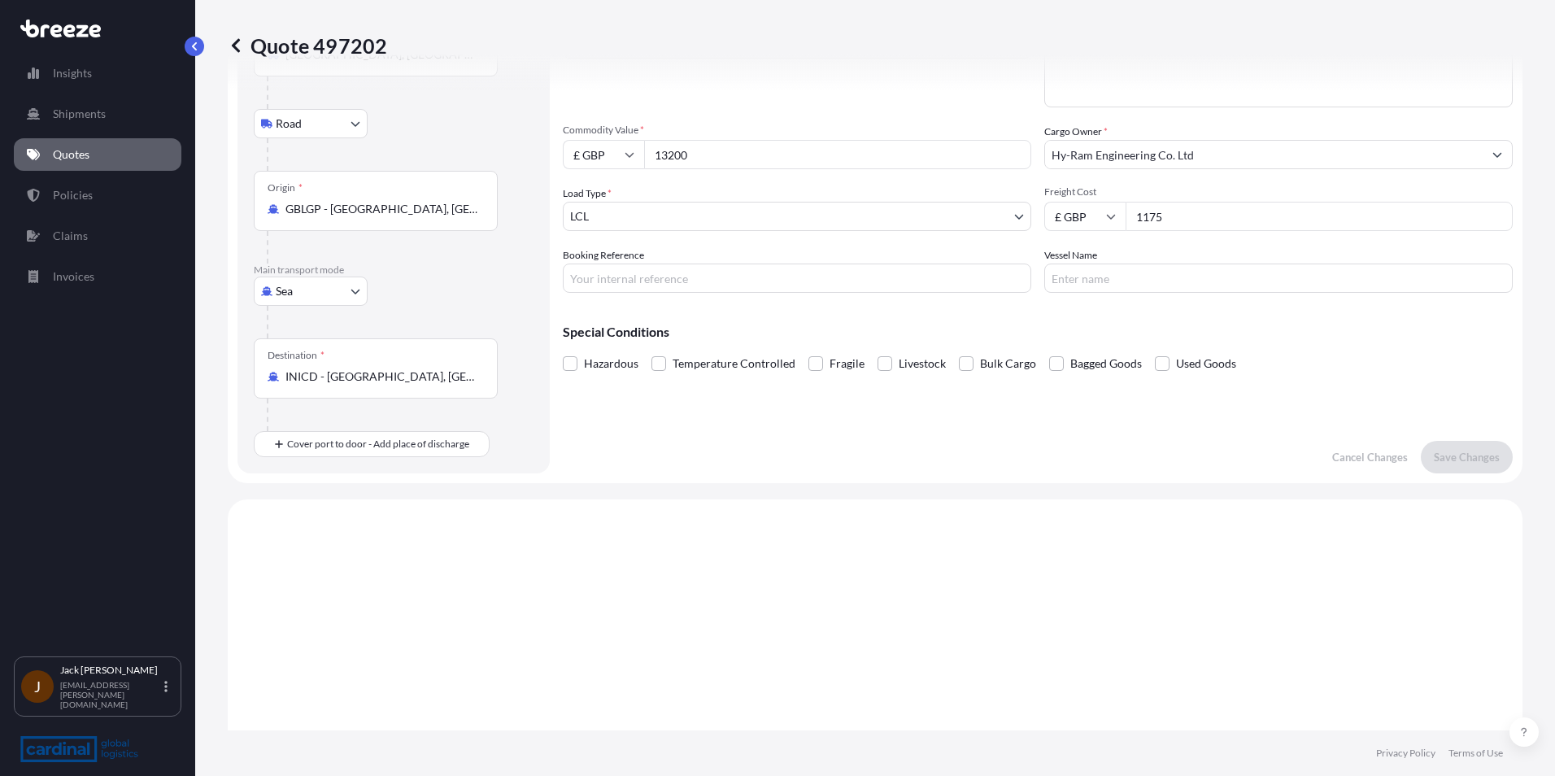
scroll to position [0, 0]
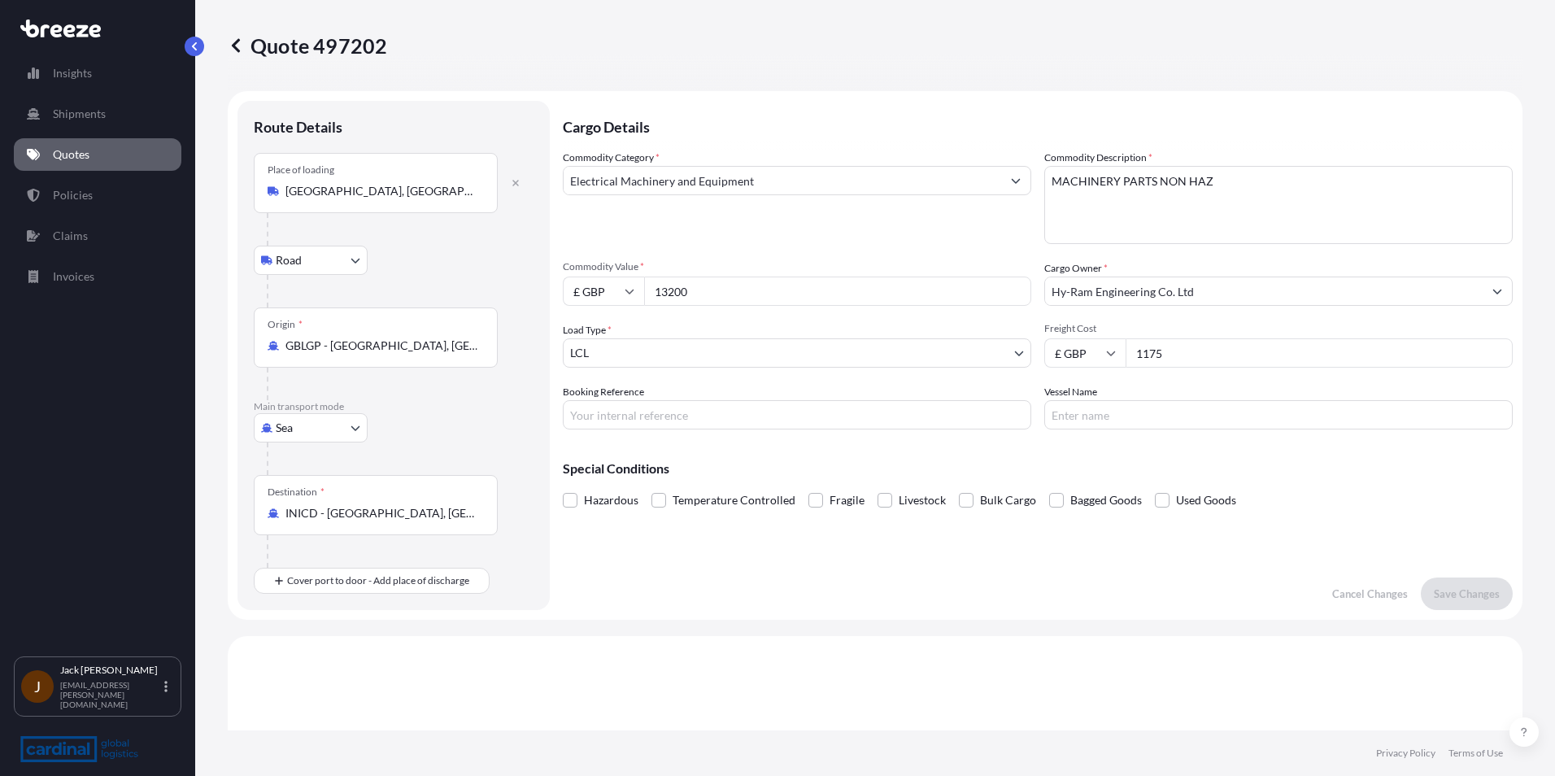
drag, startPoint x: 1174, startPoint y: 355, endPoint x: 1117, endPoint y: 362, distance: 57.4
click at [577, 259] on div "£ GBP 1175" at bounding box center [1278, 352] width 468 height 29
type input "290"
click at [577, 259] on p "Save Changes" at bounding box center [1467, 594] width 66 height 16
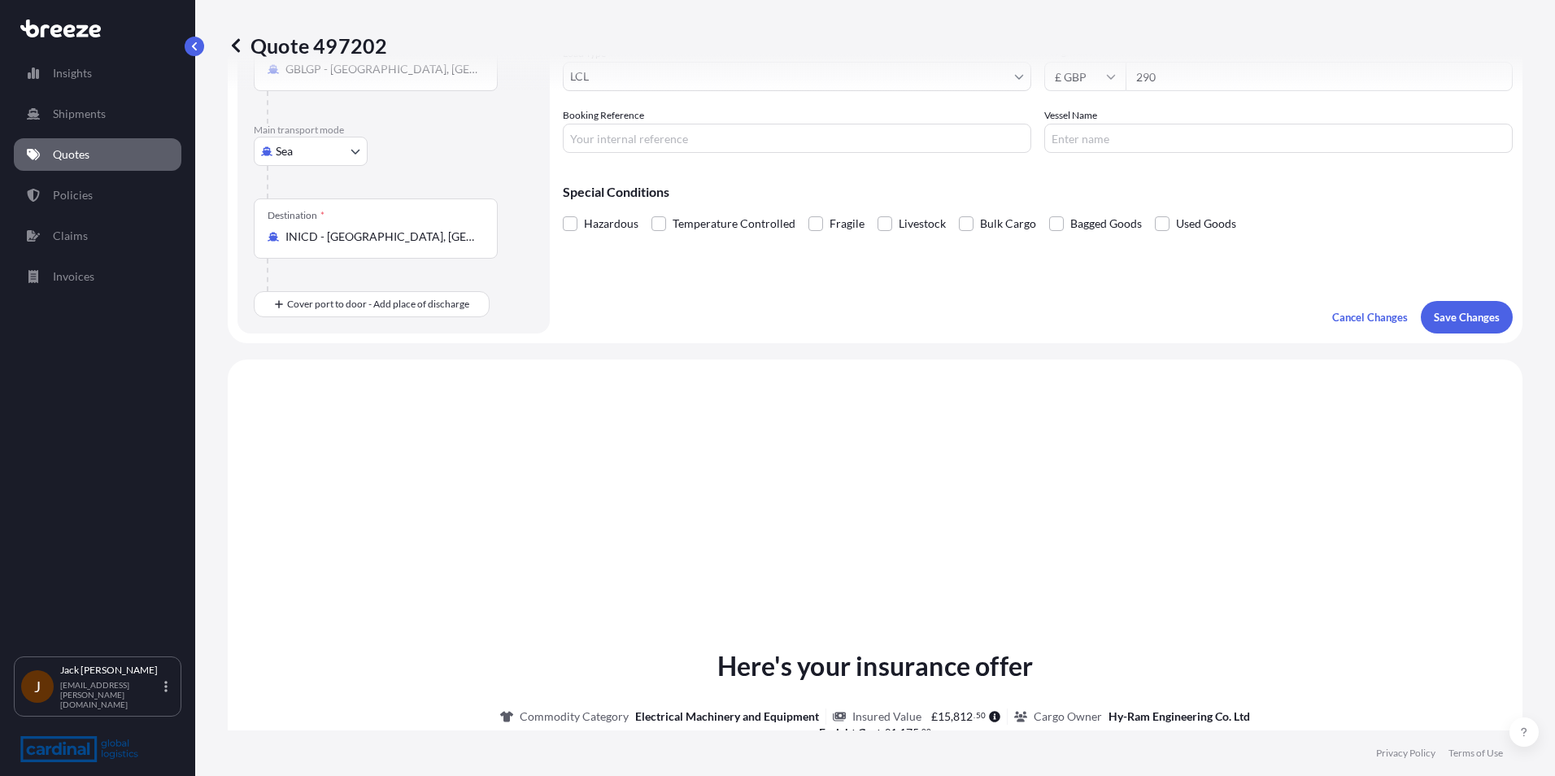
scroll to position [555, 0]
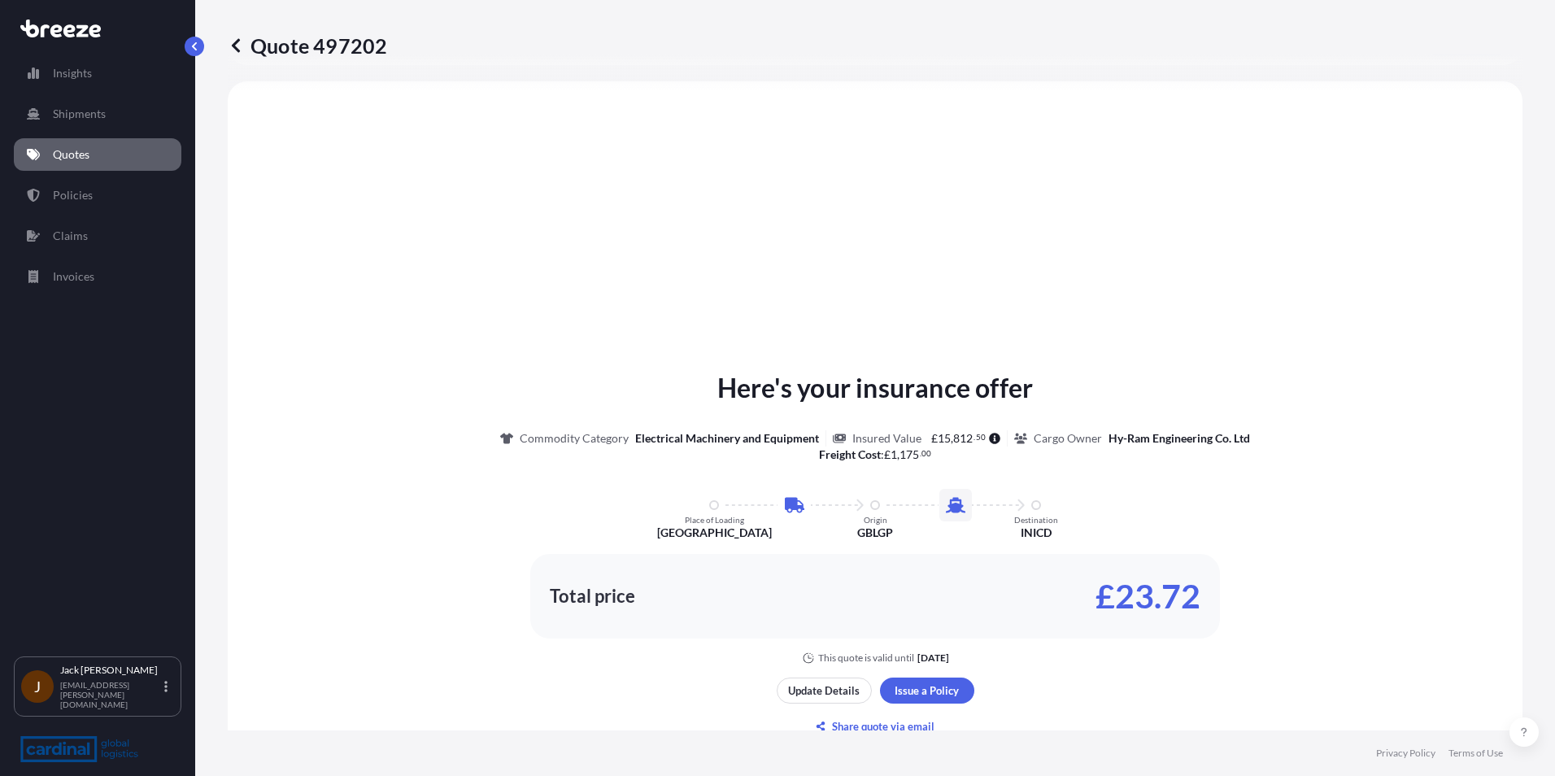
select select "Road"
select select "Sea"
select select "1"
click at [577, 259] on p "Update Details" at bounding box center [824, 690] width 72 height 16
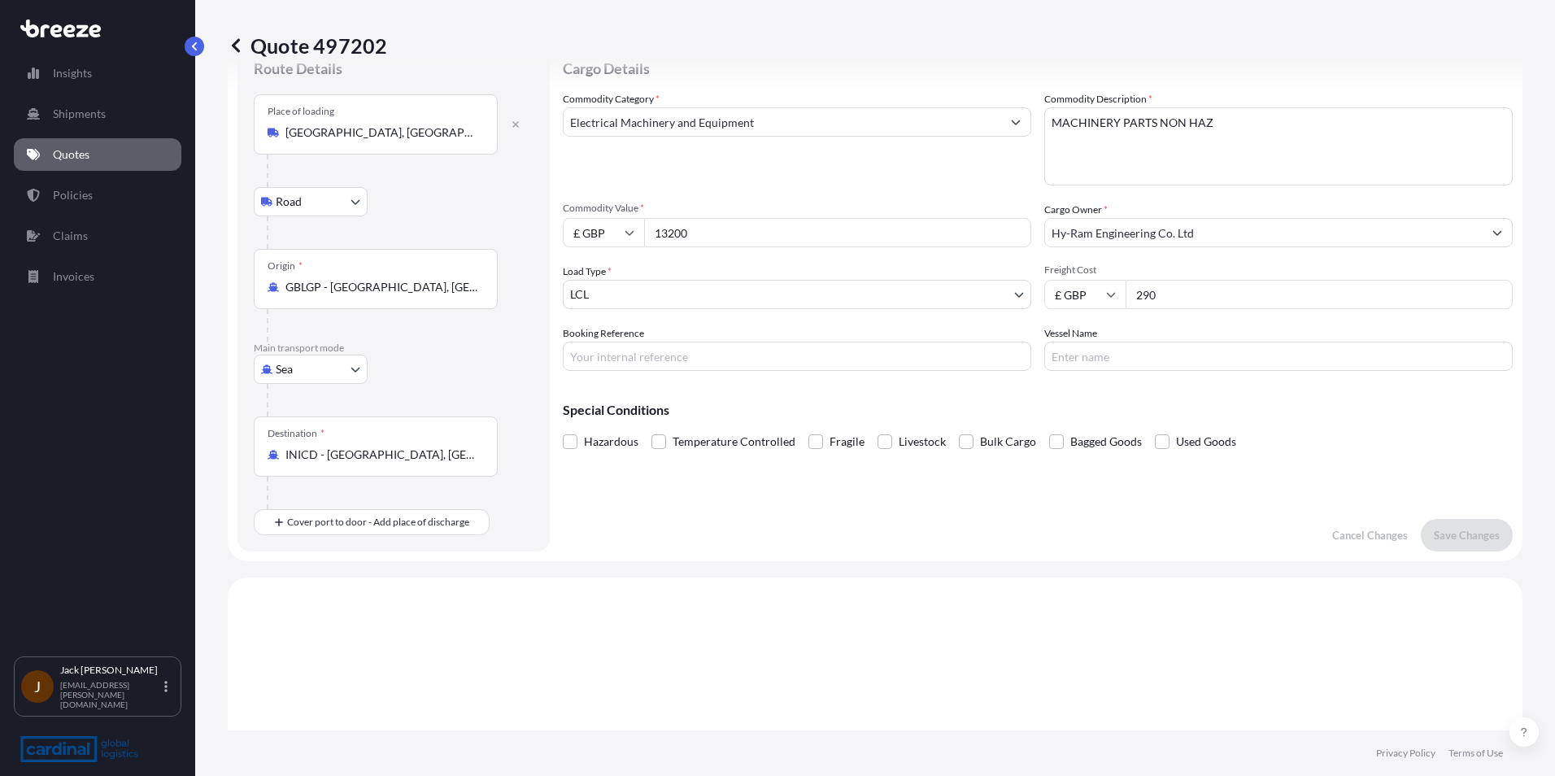
scroll to position [26, 0]
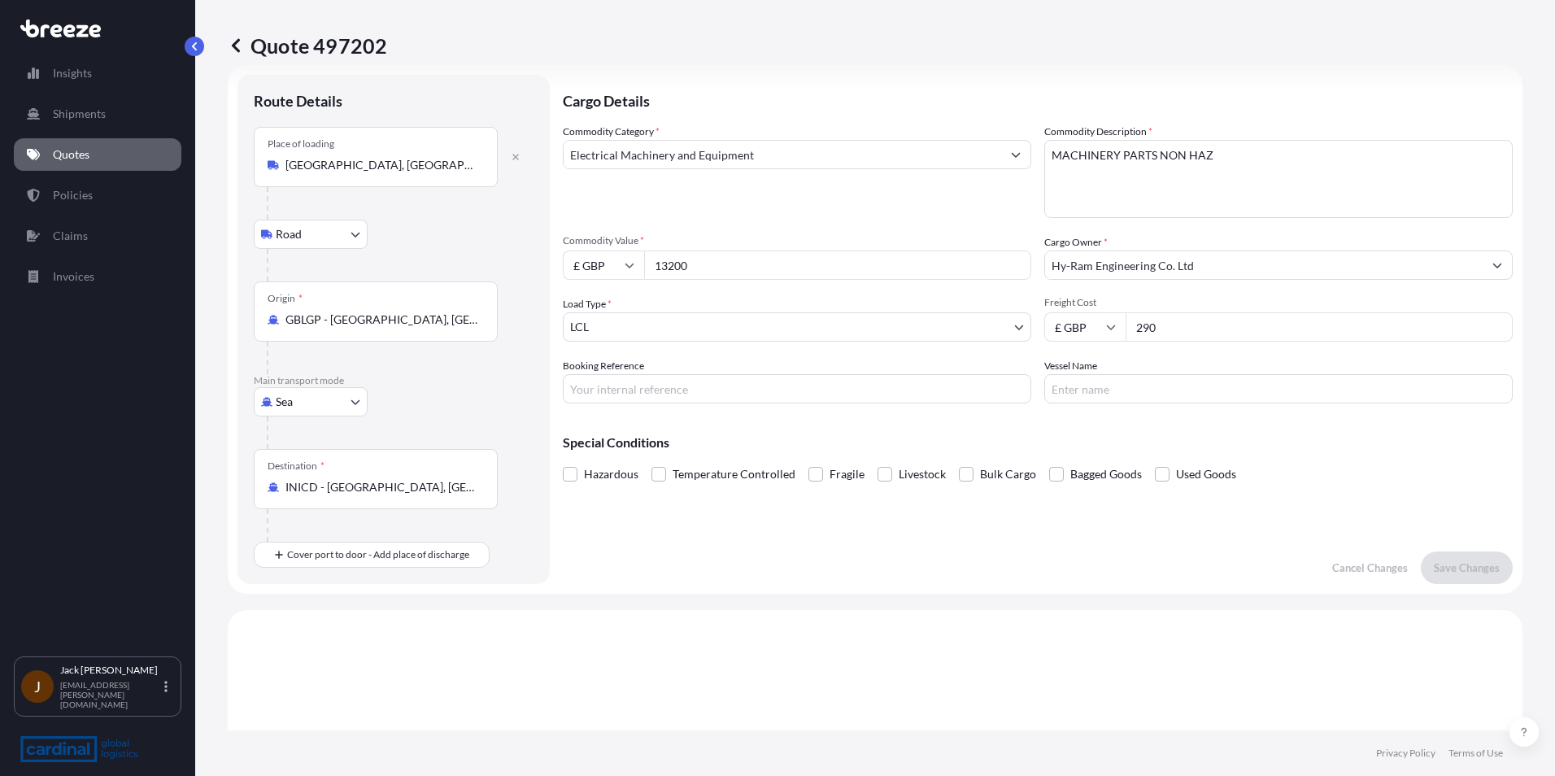
drag, startPoint x: 717, startPoint y: 272, endPoint x: 553, endPoint y: 253, distance: 164.5
click at [553, 253] on form "Route Details Place of loading [GEOGRAPHIC_DATA], [GEOGRAPHIC_DATA] Road Road R…" at bounding box center [875, 329] width 1295 height 529
type input "42000"
drag, startPoint x: 1222, startPoint y: 332, endPoint x: 1106, endPoint y: 333, distance: 116.3
click at [577, 259] on div "£ GBP 290" at bounding box center [1278, 326] width 468 height 29
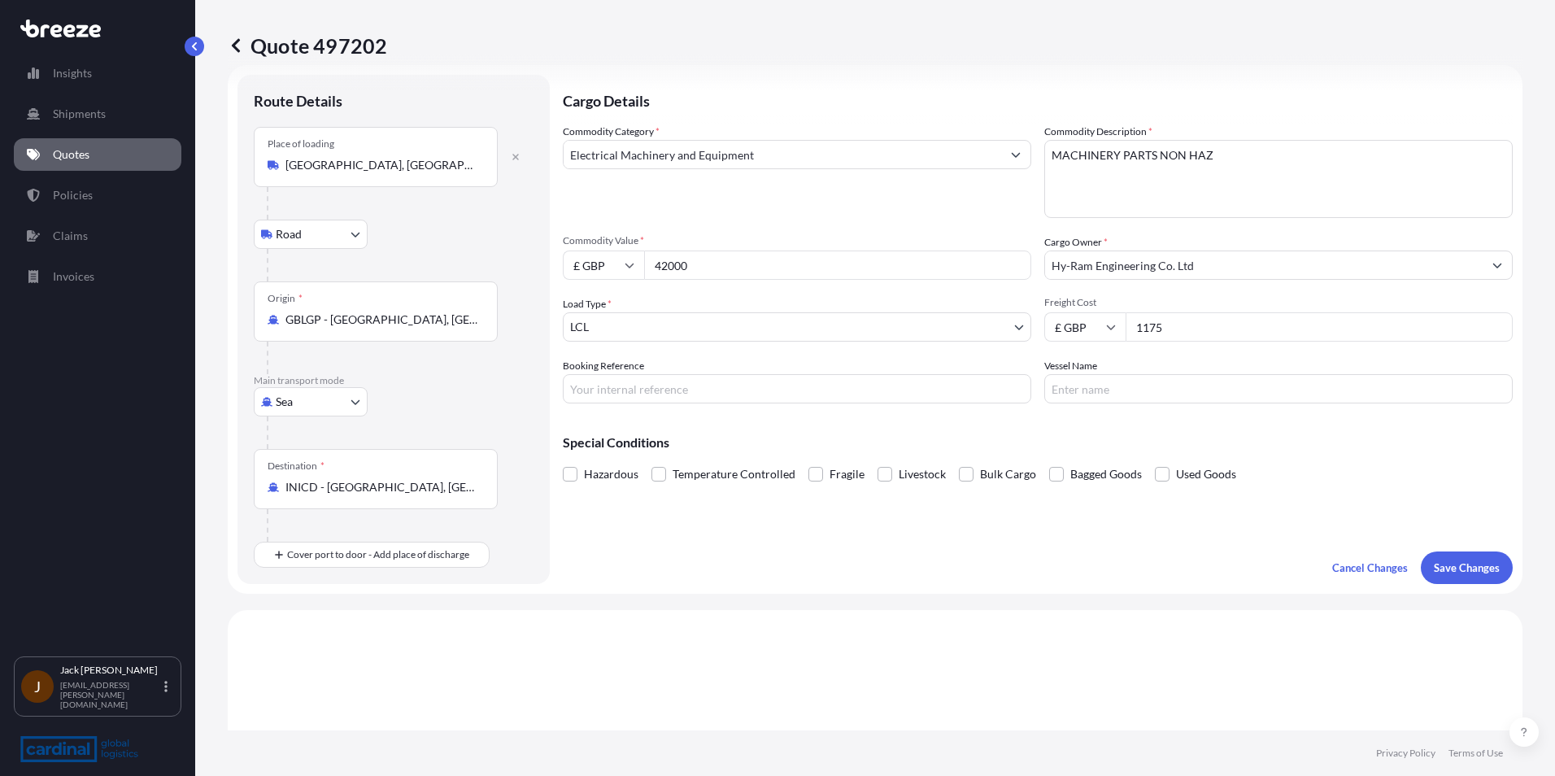
type input "1175"
click at [577, 259] on button "Save Changes" at bounding box center [1467, 567] width 92 height 33
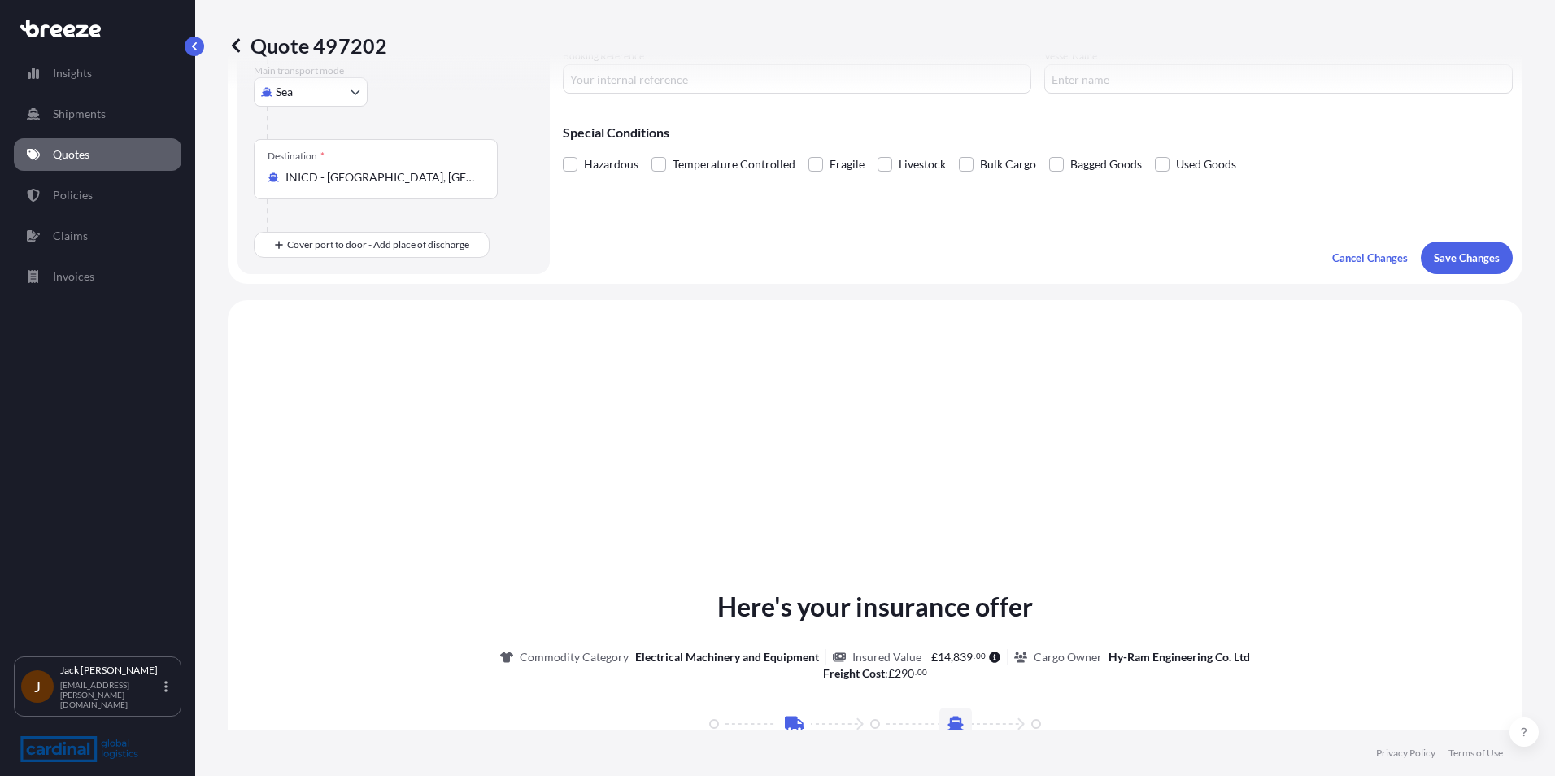
scroll to position [555, 0]
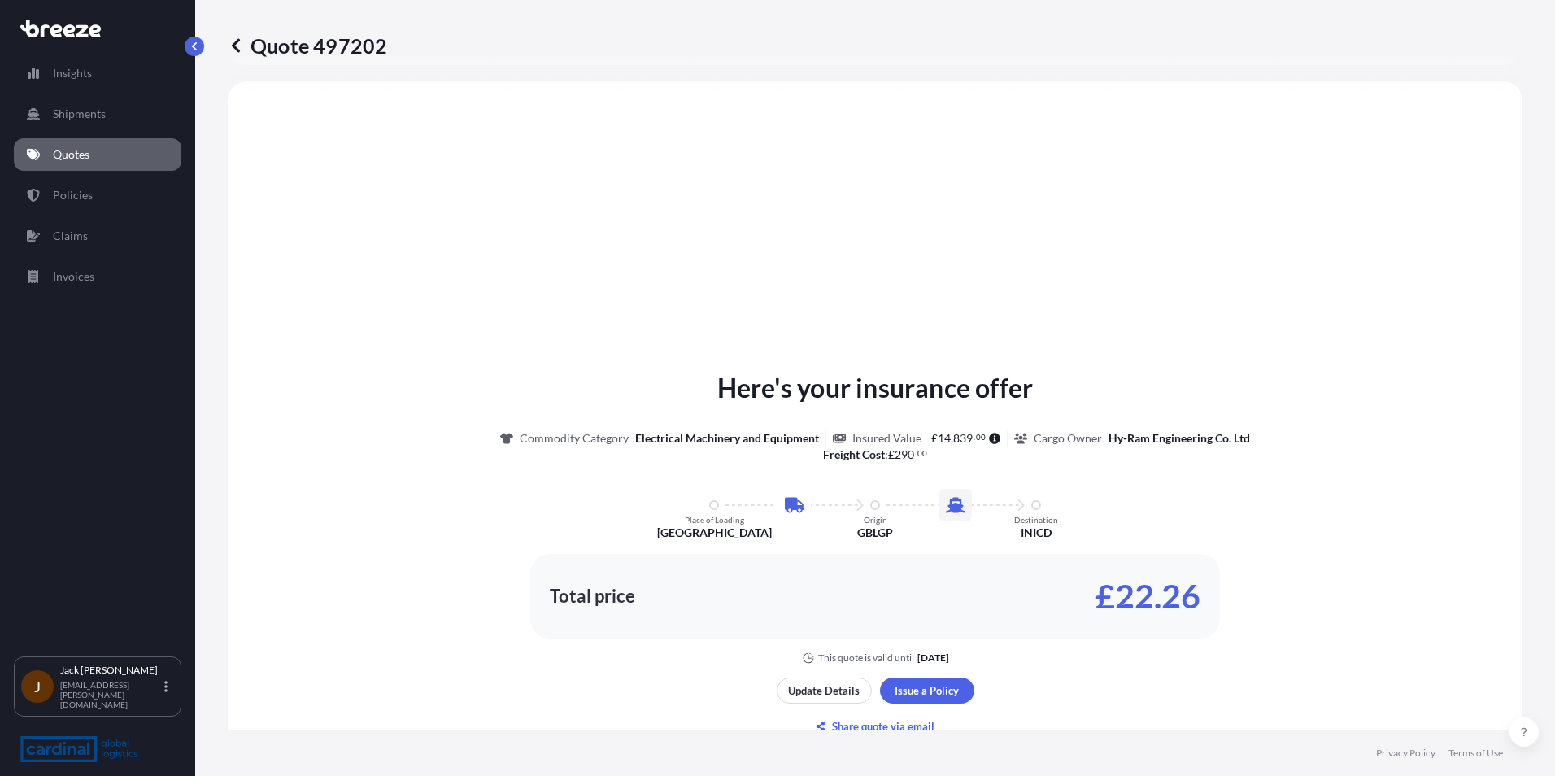
select select "Road"
select select "Sea"
select select "1"
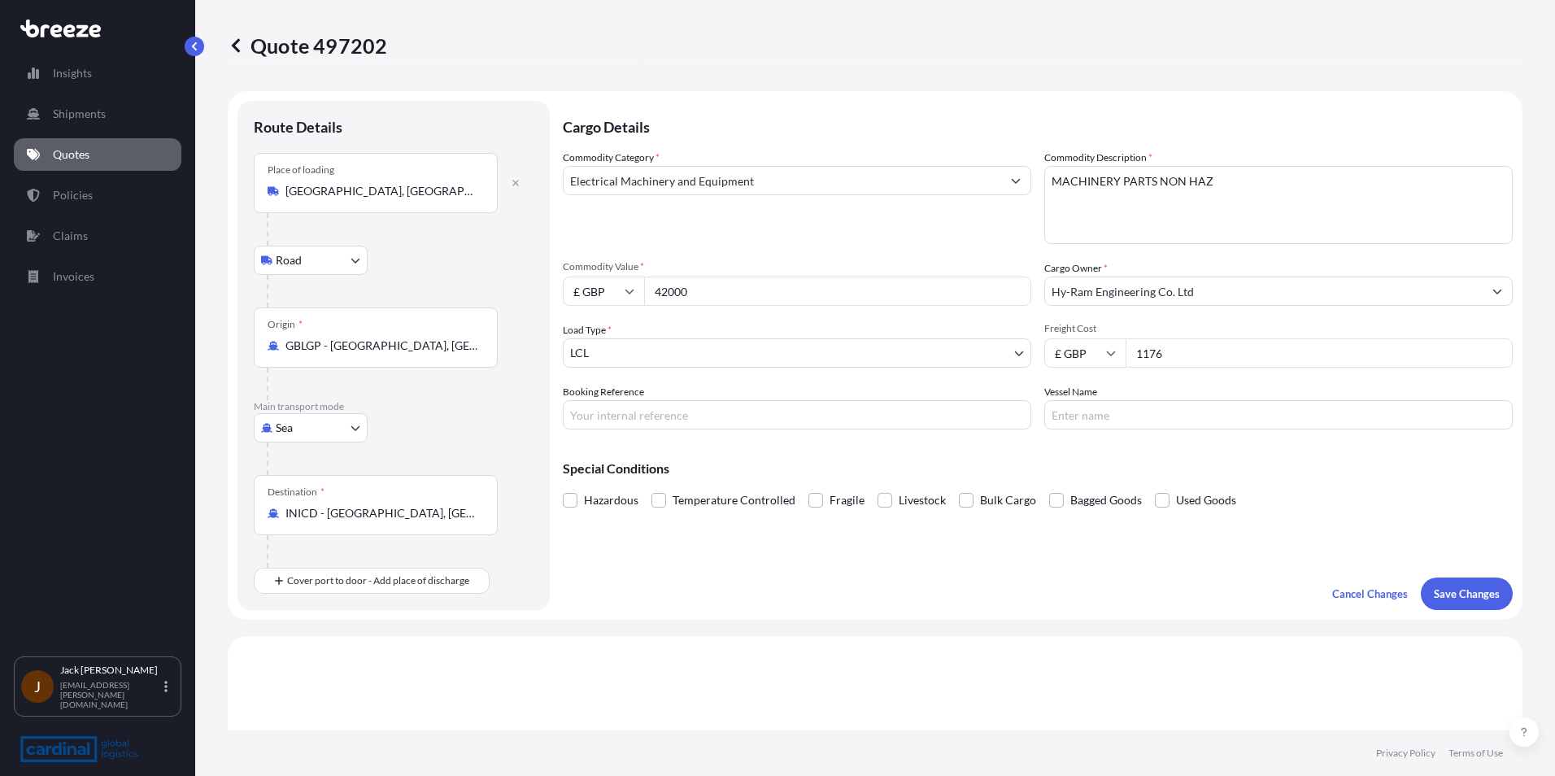
drag, startPoint x: 1196, startPoint y: 352, endPoint x: 1055, endPoint y: 363, distance: 141.1
click at [577, 259] on div "£ GBP 1176" at bounding box center [1278, 352] width 468 height 29
type input "1176"
click at [577, 259] on p "Save Changes" at bounding box center [1467, 594] width 66 height 16
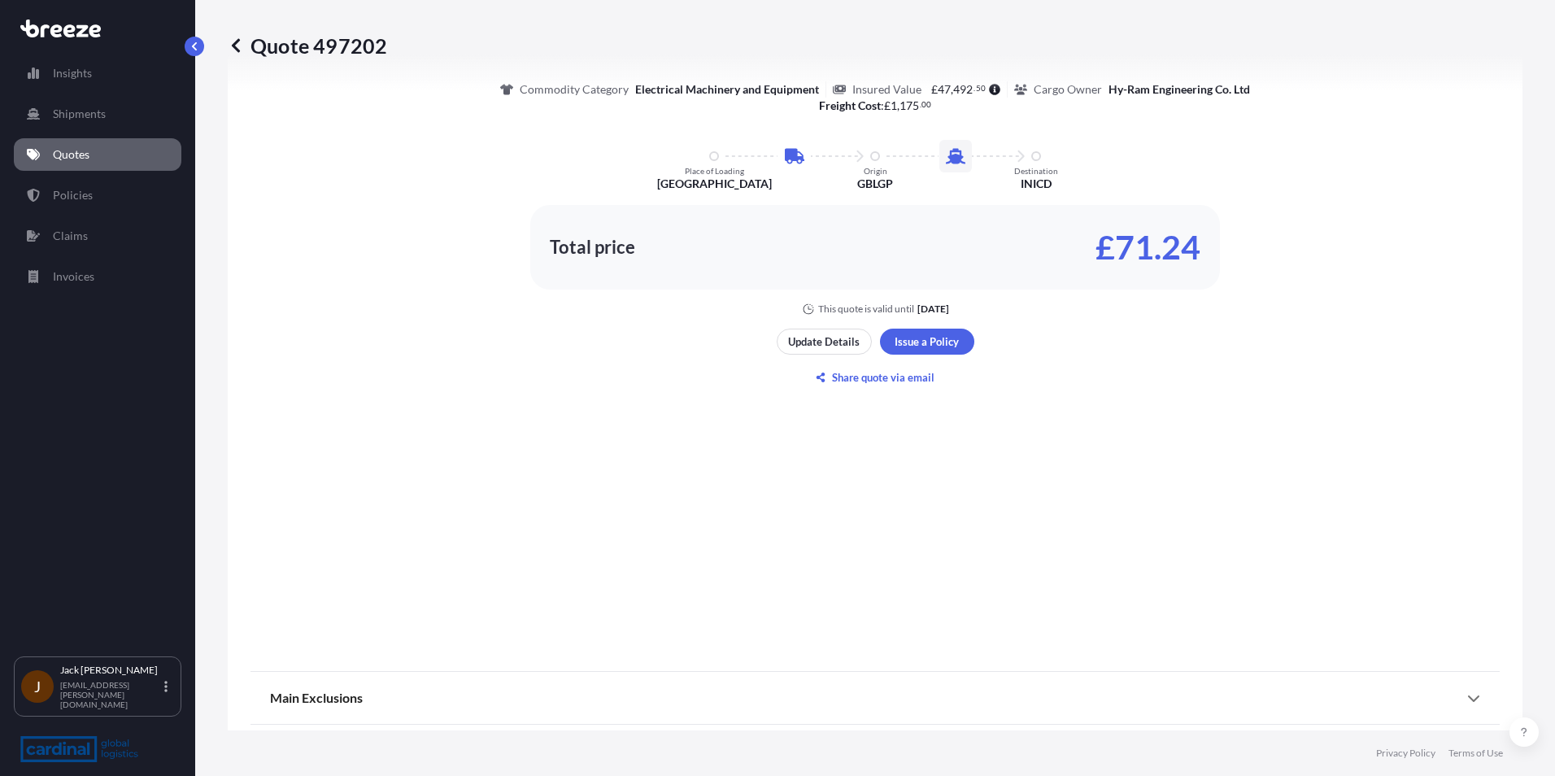
select select "Road"
select select "Sea"
select select "1"
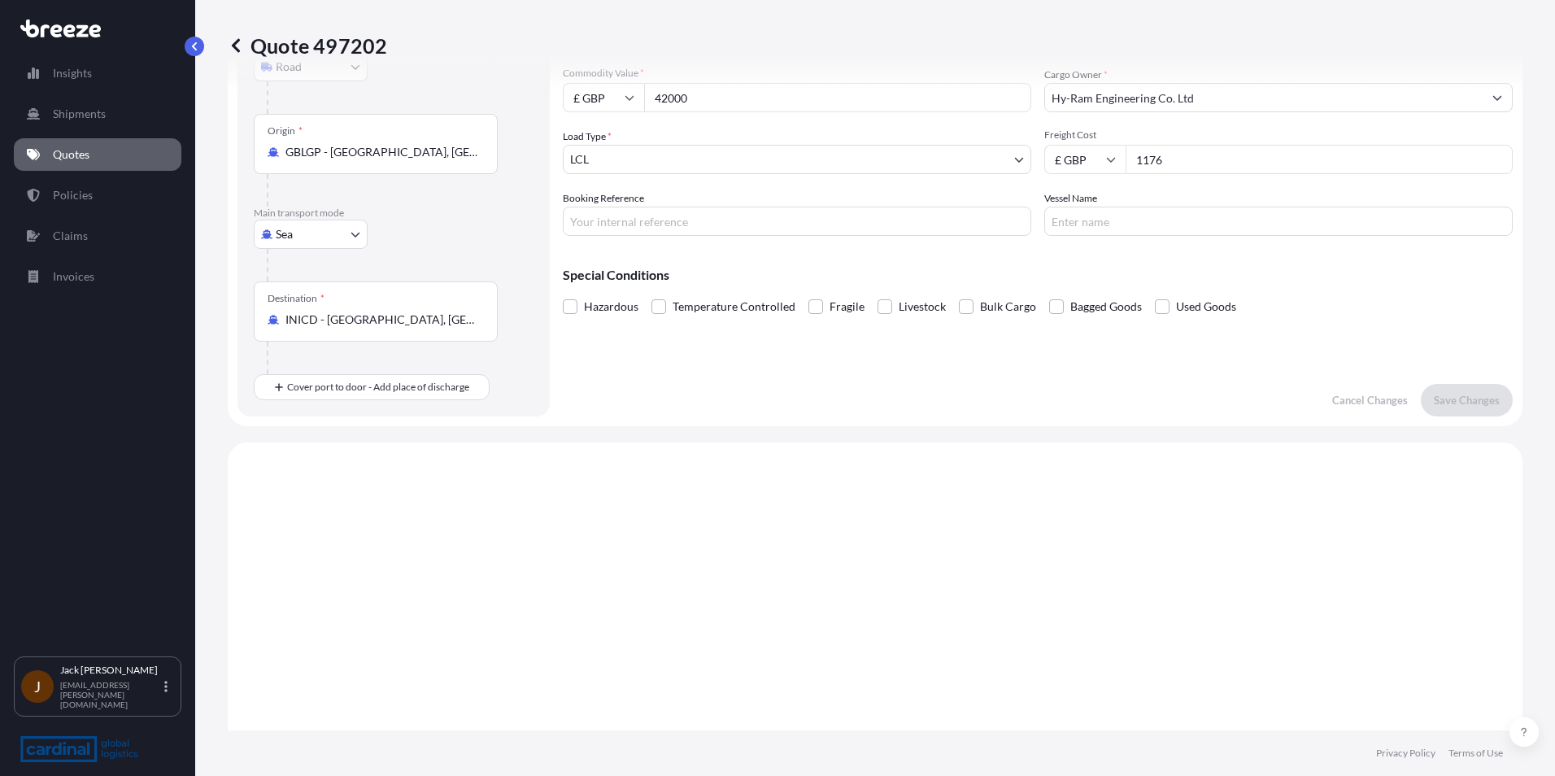
scroll to position [148, 0]
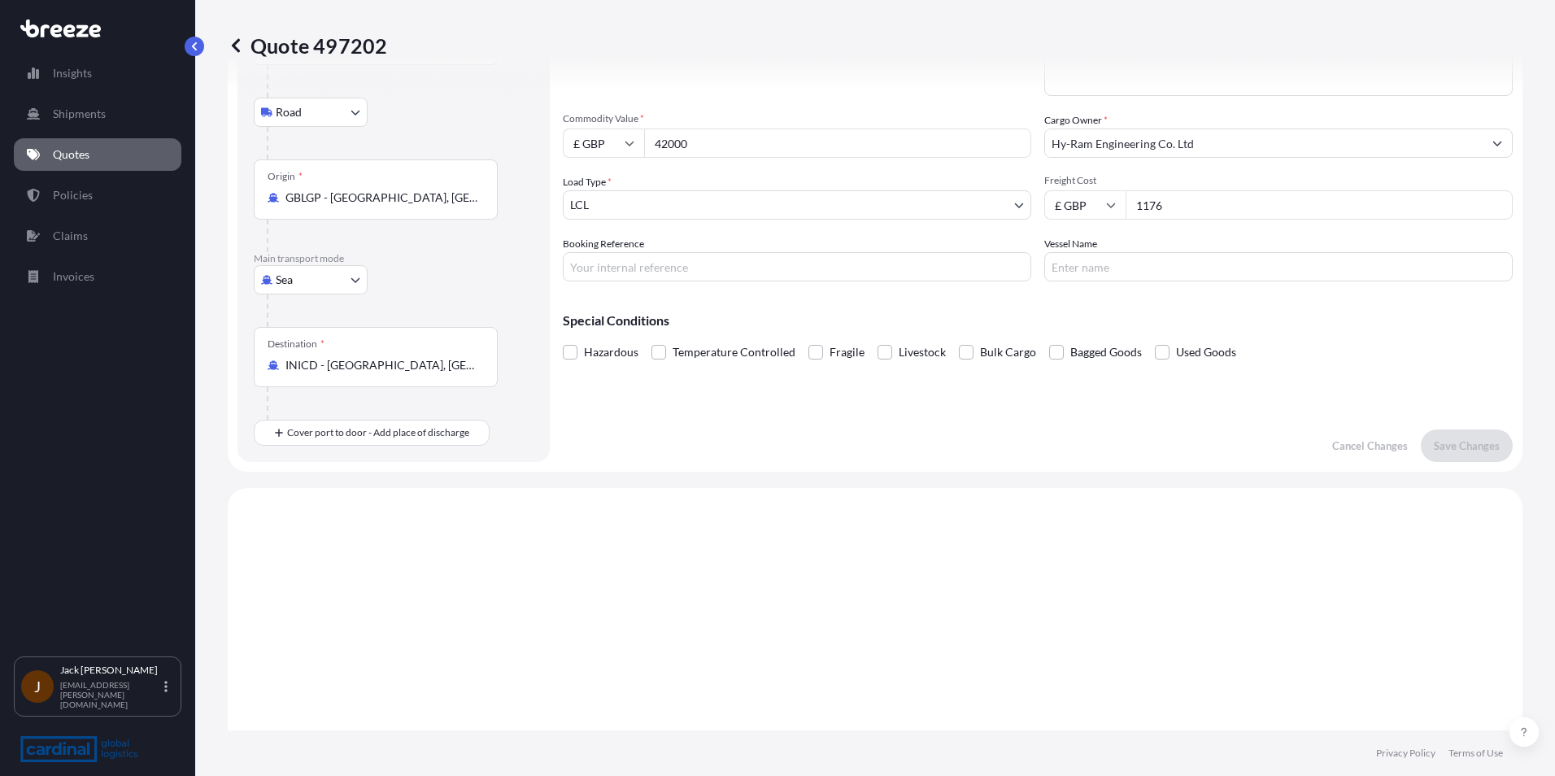
click at [577, 202] on input "1176" at bounding box center [1319, 204] width 387 height 29
type input "1175"
click at [577, 259] on p "Save Changes" at bounding box center [1467, 446] width 66 height 16
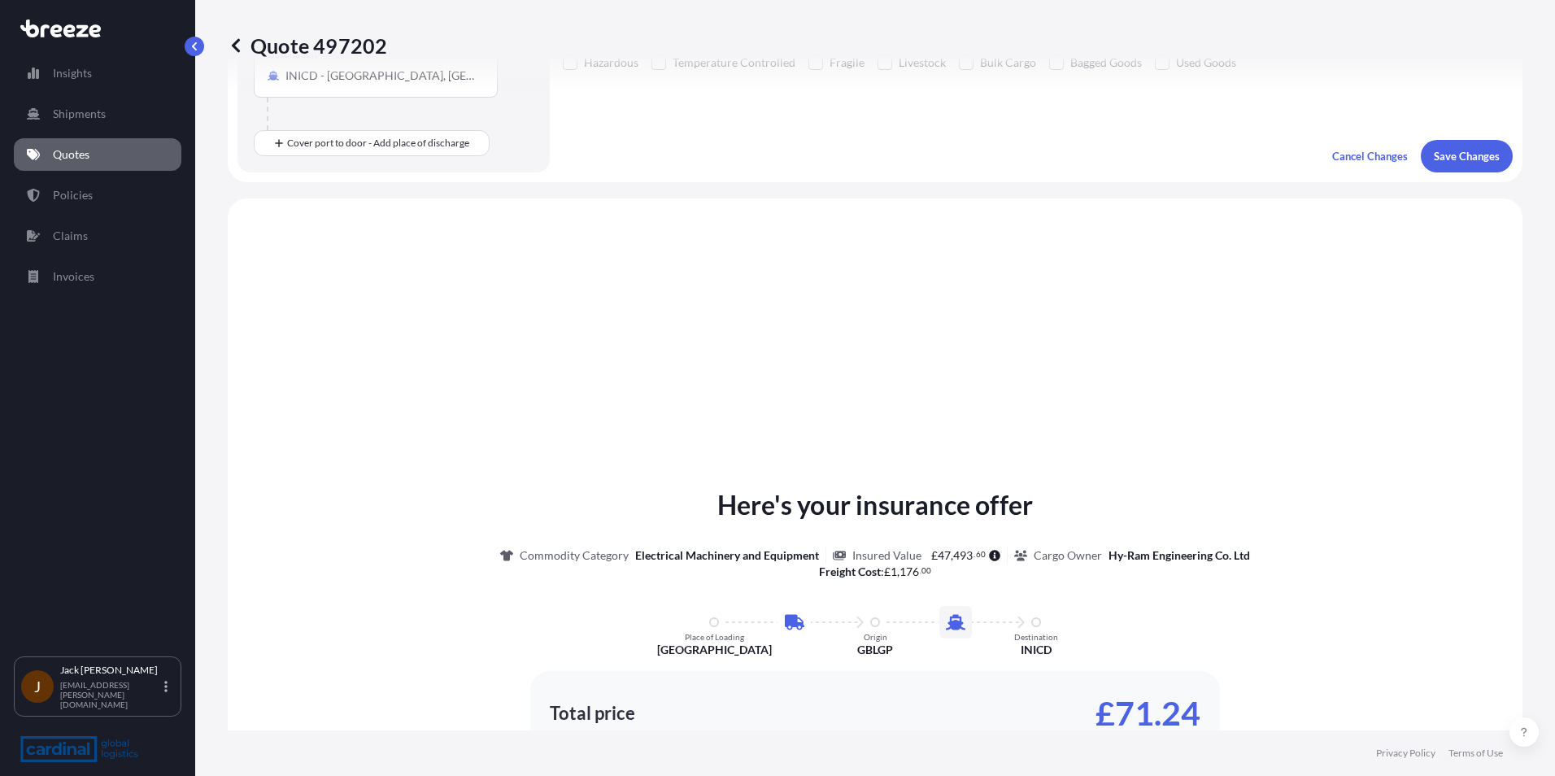
scroll to position [555, 0]
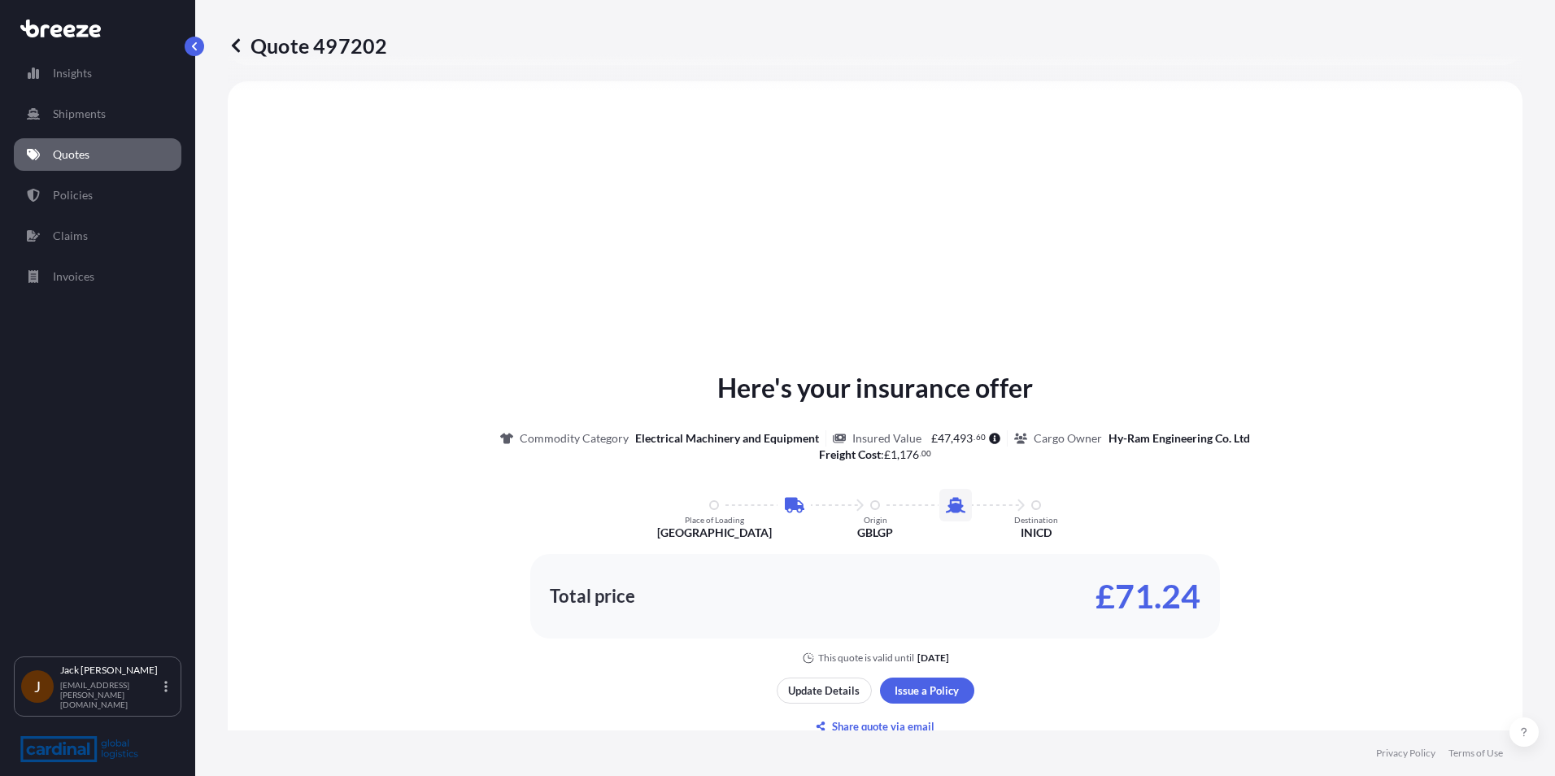
select select "Road"
select select "Sea"
select select "1"
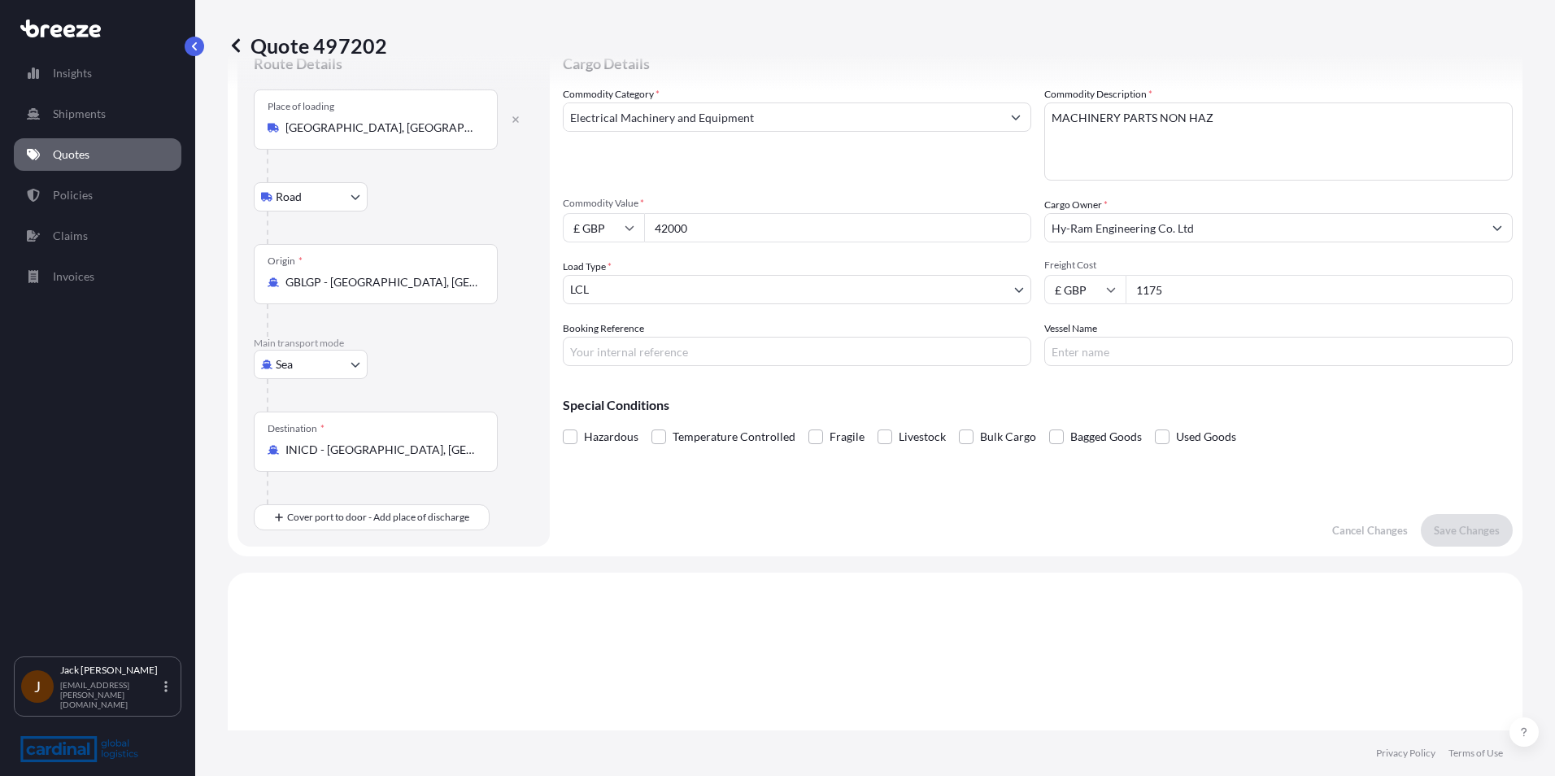
scroll to position [0, 0]
